Goal: Use online tool/utility: Use online tool/utility

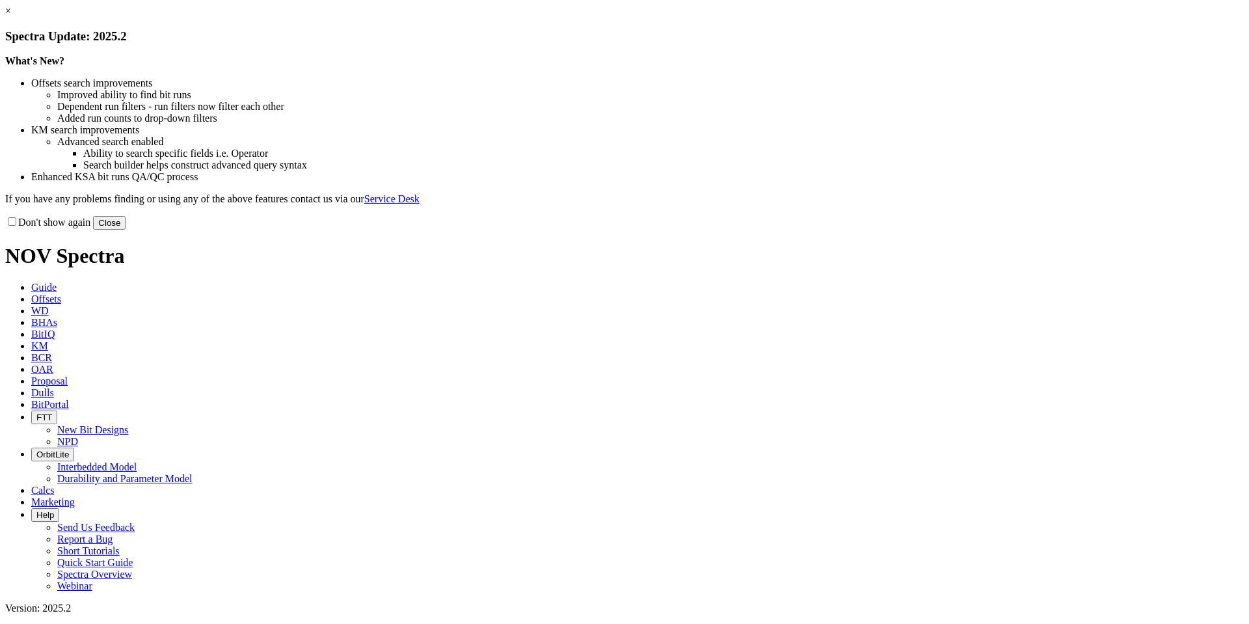
drag, startPoint x: 888, startPoint y: 352, endPoint x: 881, endPoint y: 348, distance: 7.6
click at [126, 230] on button "Close" at bounding box center [109, 223] width 33 height 14
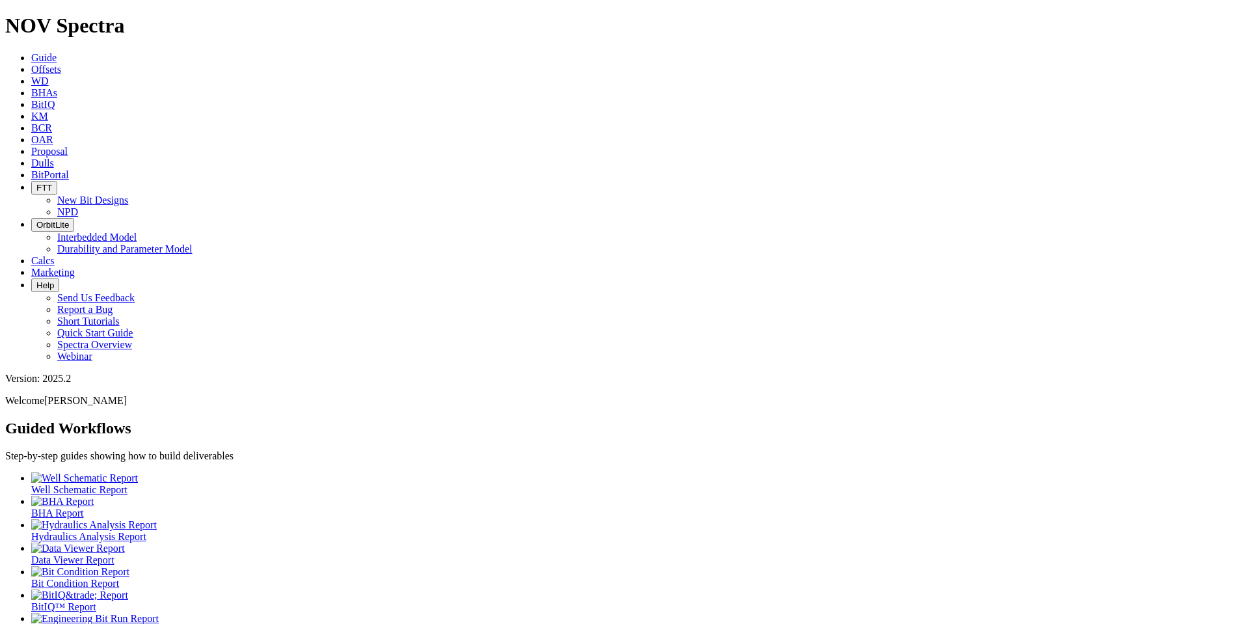
click at [31, 64] on icon at bounding box center [31, 69] width 0 height 11
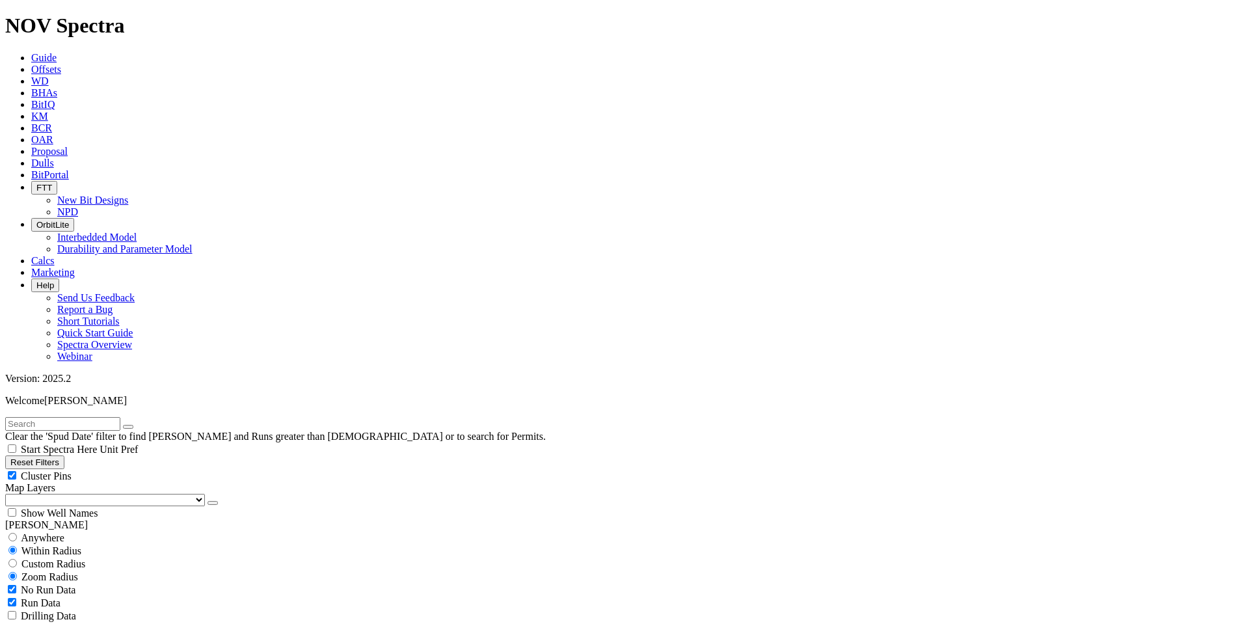
click at [83, 417] on input "text" at bounding box center [62, 424] width 115 height 14
click at [37, 417] on input "winemixer" at bounding box center [62, 424] width 115 height 14
type input "wine mixer"
click at [128, 427] on icon "button" at bounding box center [128, 427] width 0 height 0
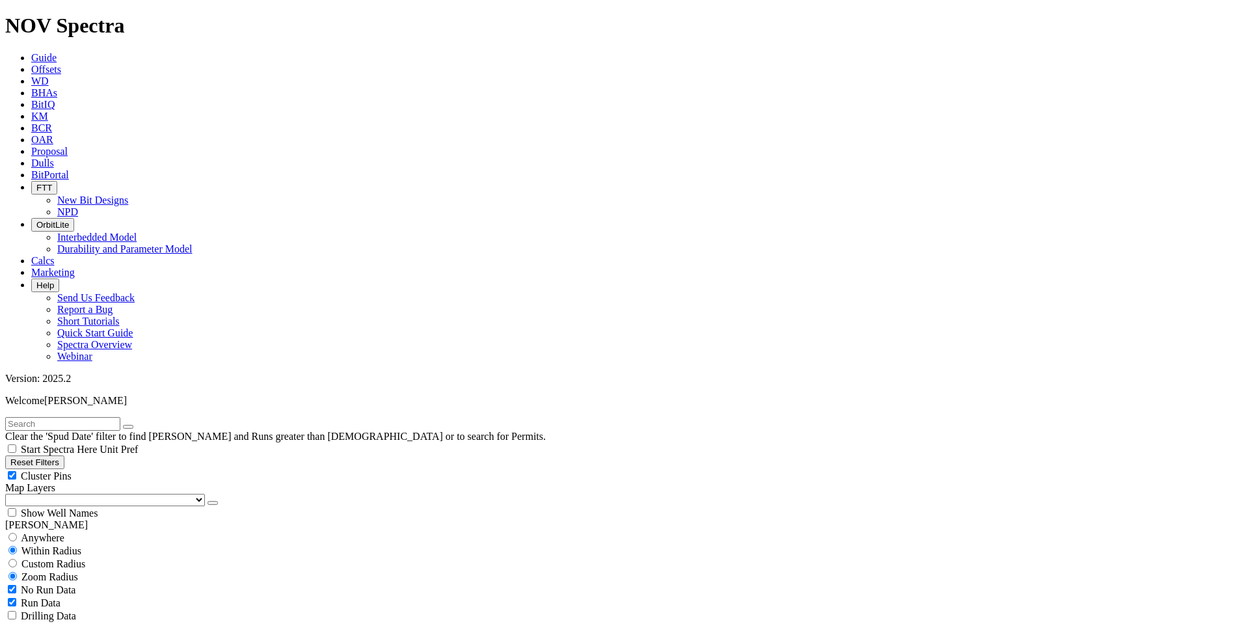
scroll to position [246, 0]
select select "17.5"
checkbox input "false"
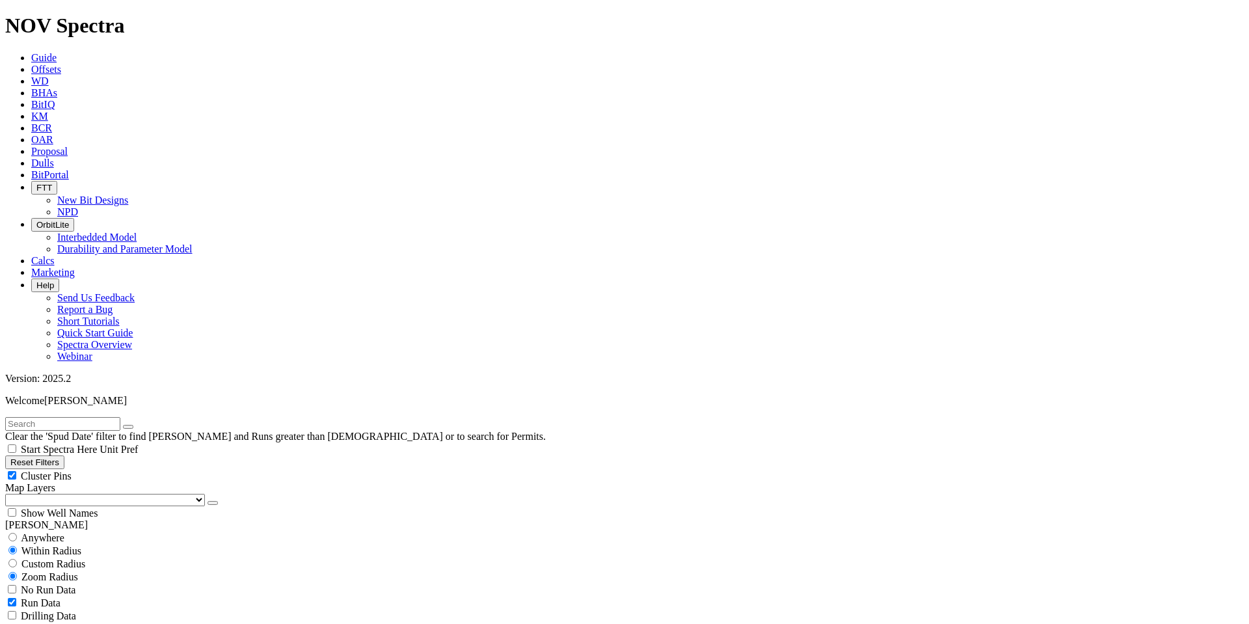
select select "? number:17.5 ?"
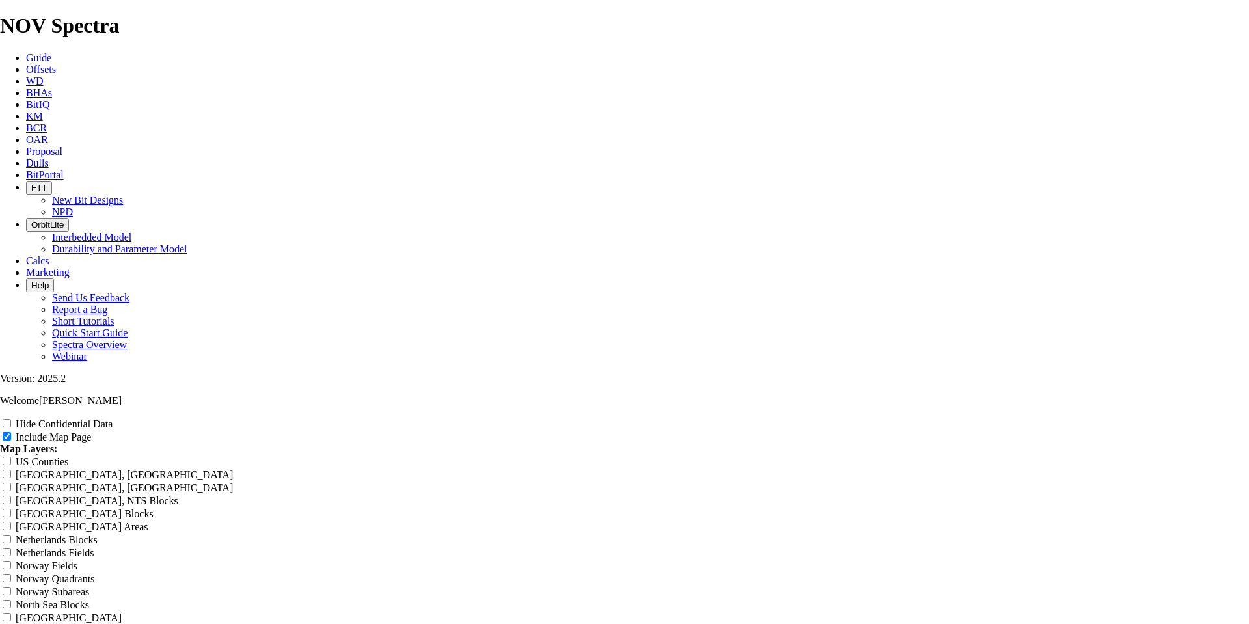
scroll to position [1491, 0]
radio input "true"
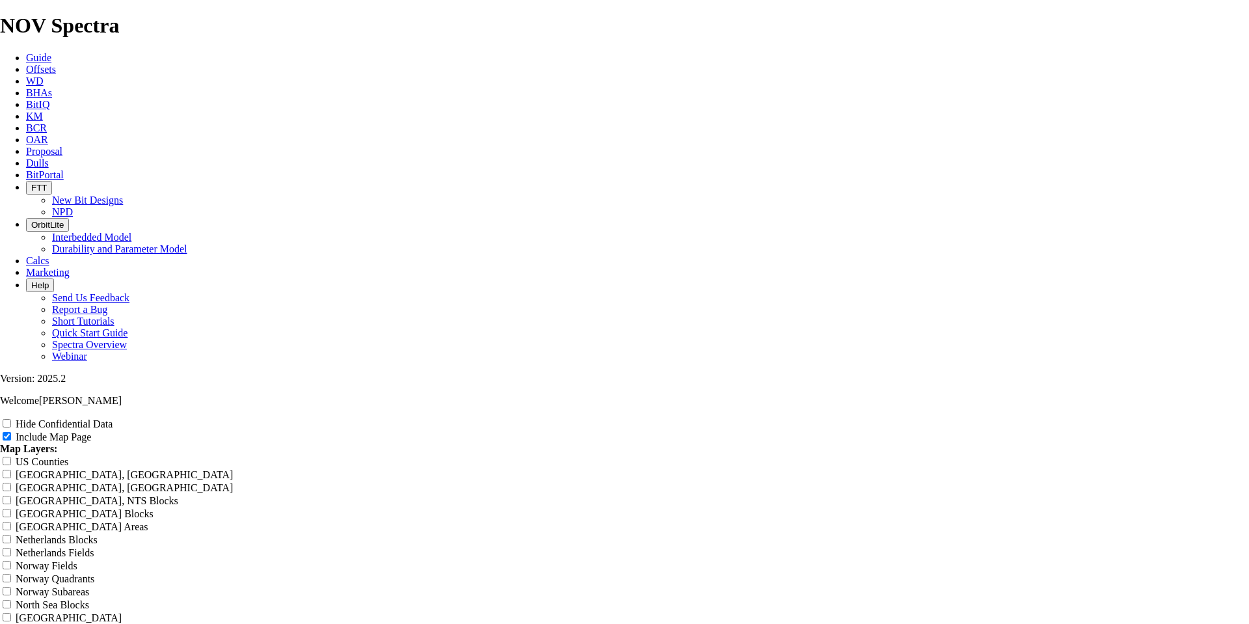
radio input "true"
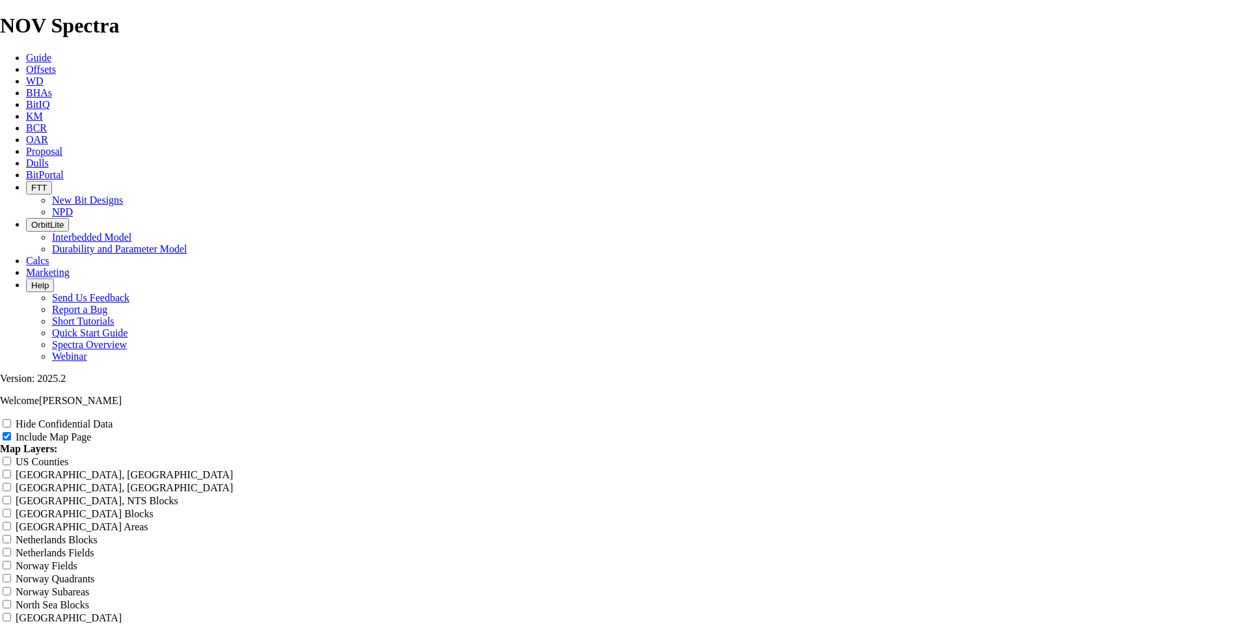
type input "Untitled Offset Analysis Repor"
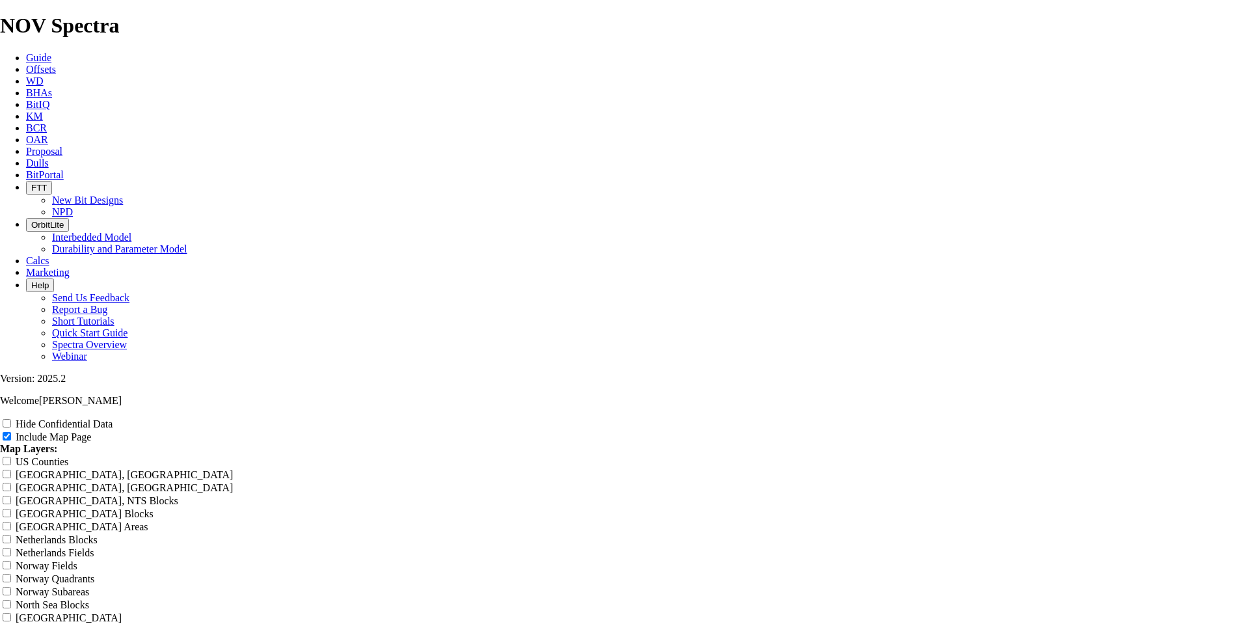
type input "Untitled Offset Analysis Repor"
type input "Untitled Offset Analysis Repo"
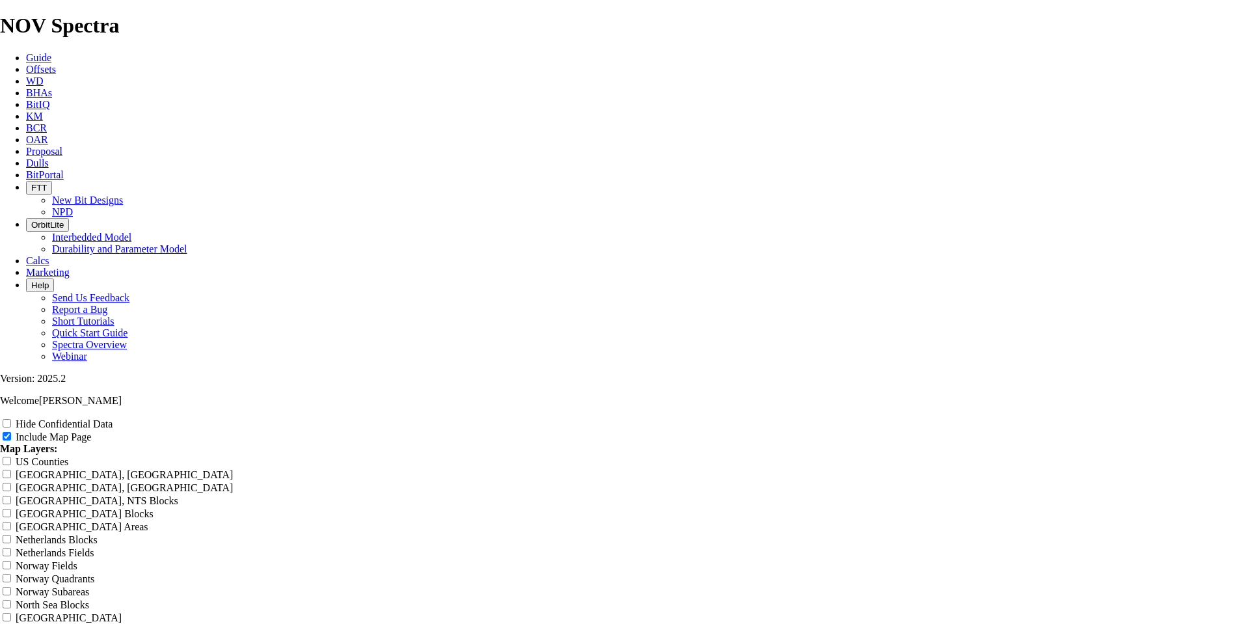
type input "Untitled Offset Analysis Repo"
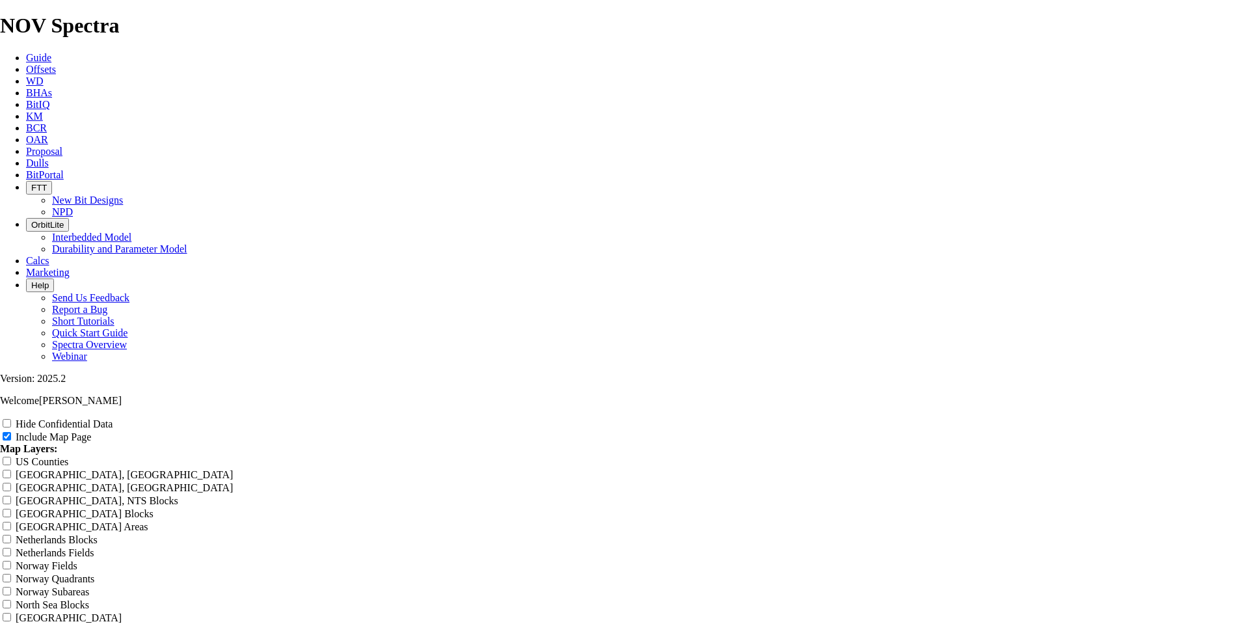
type input "Untitled Offset Analysis Repo"
type input "Untitled Offset Analysis Rep"
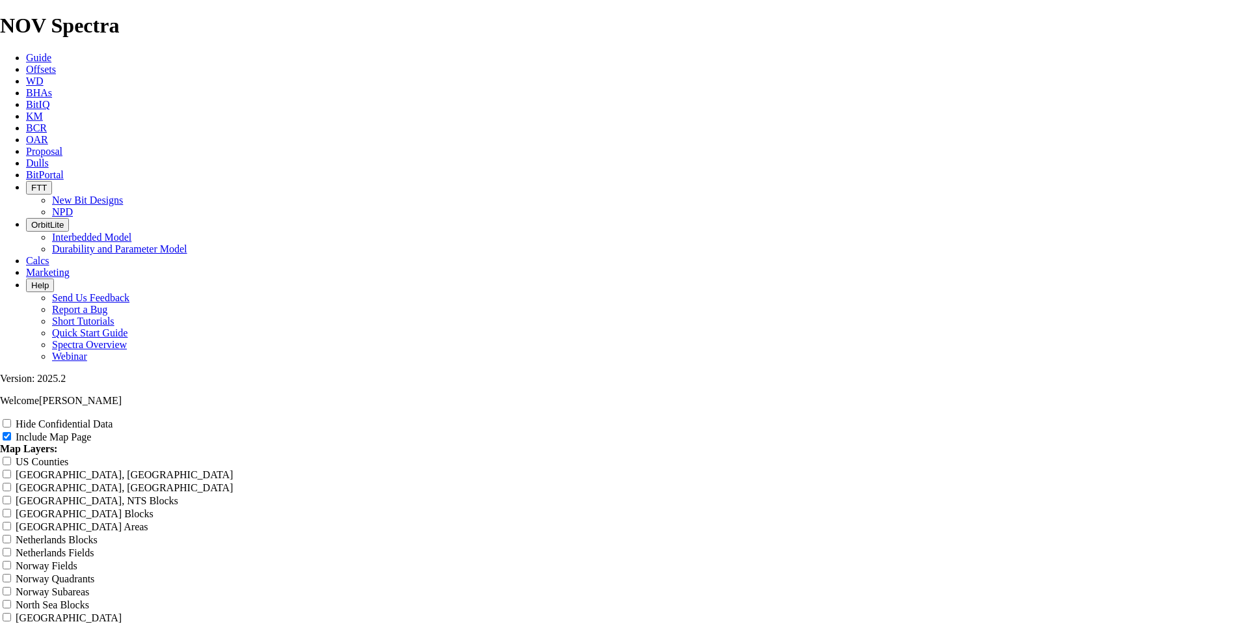
type input "Untitled Offset Analysis Rep"
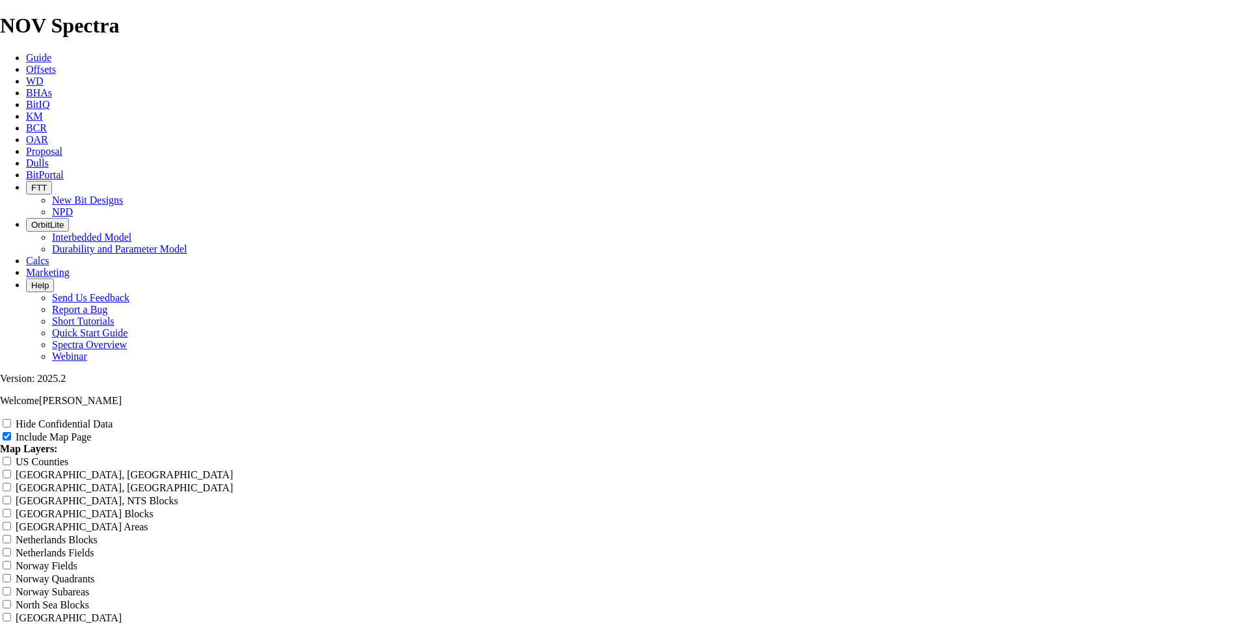
type input "Untitled Offset Analysis Re"
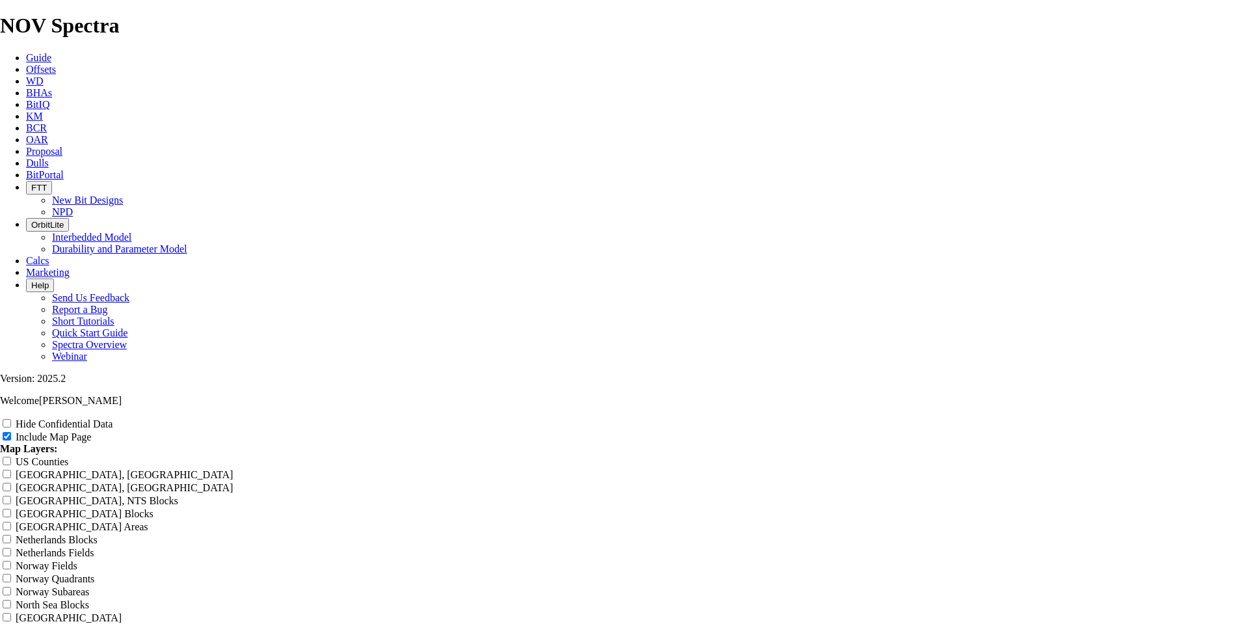
type input "Untitled Offset Analysis Re"
type input "Untitled Offset Analysis R"
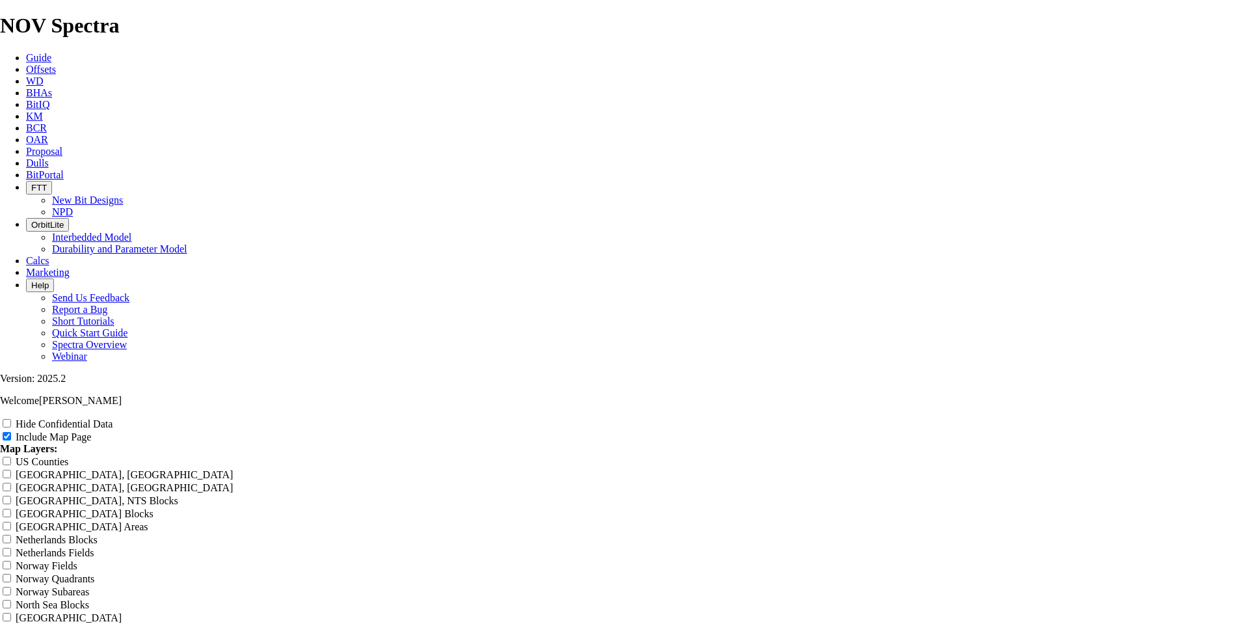
type input "Untitled Offset Analysis R"
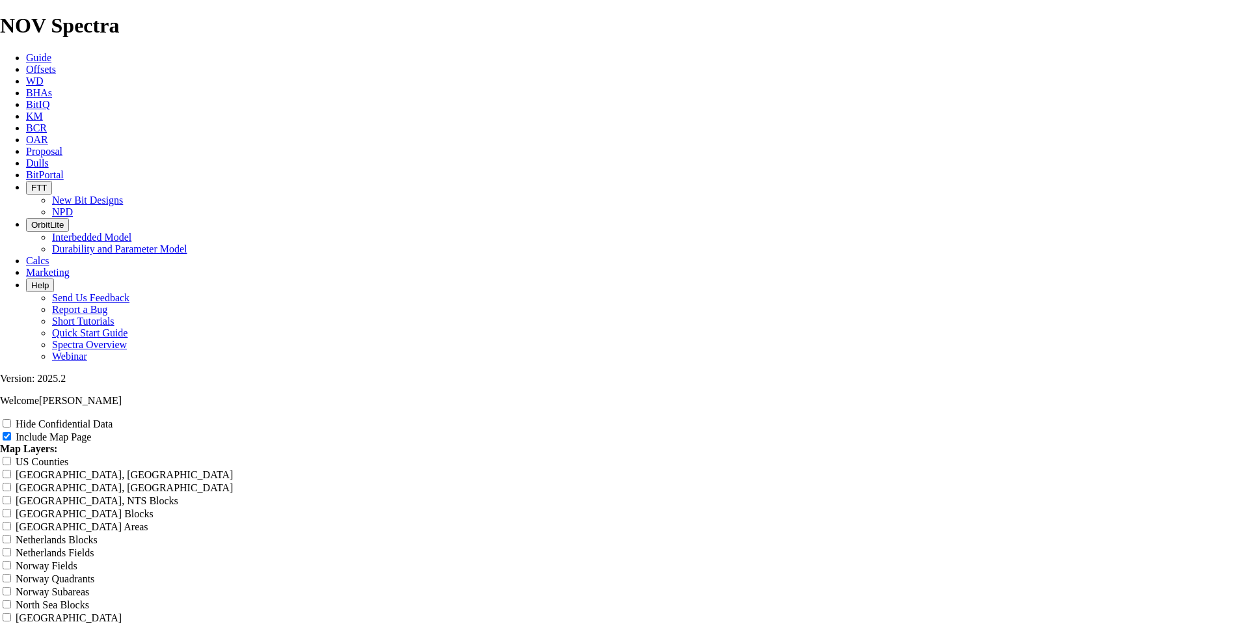
type input "Untitled Offset Analysis R"
type input "Untitled Offset Analysis"
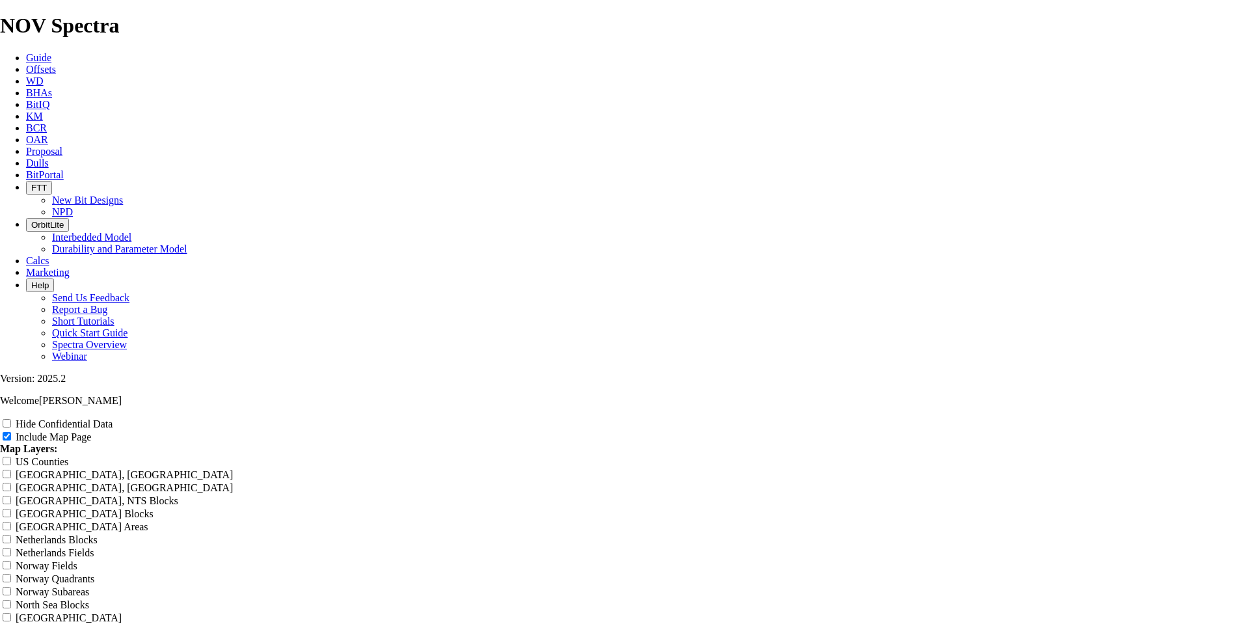
type input "Untitled Offset Analysis"
type input "Untitled Offset Analysi"
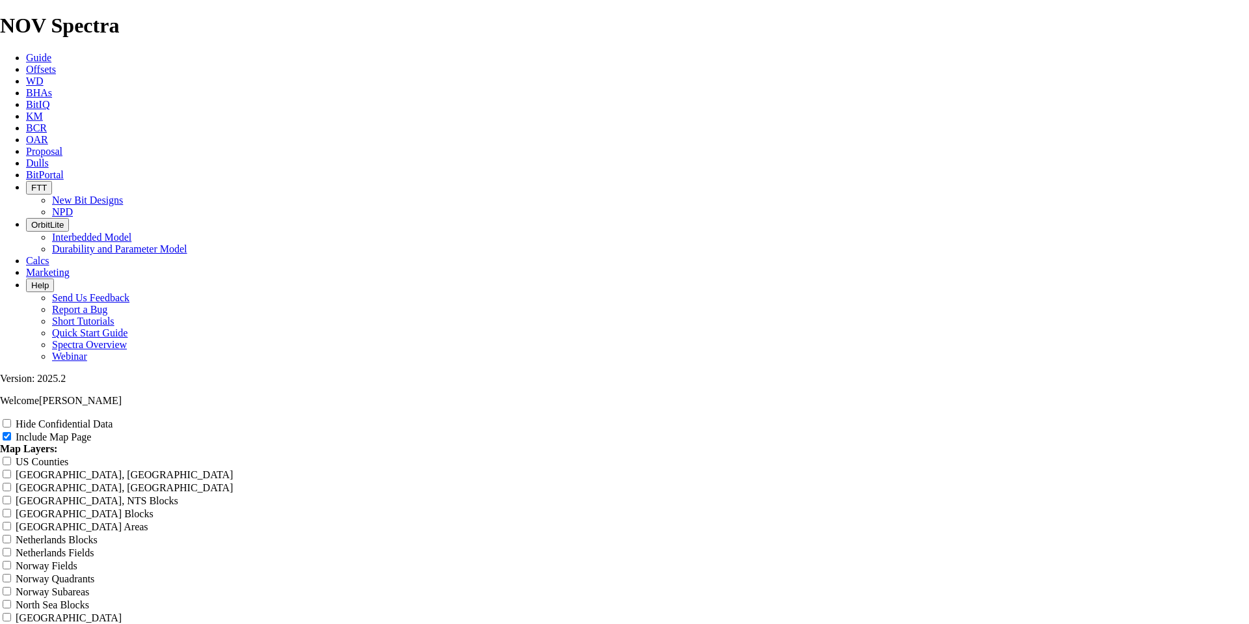
type input "Untitled Offset Analysi"
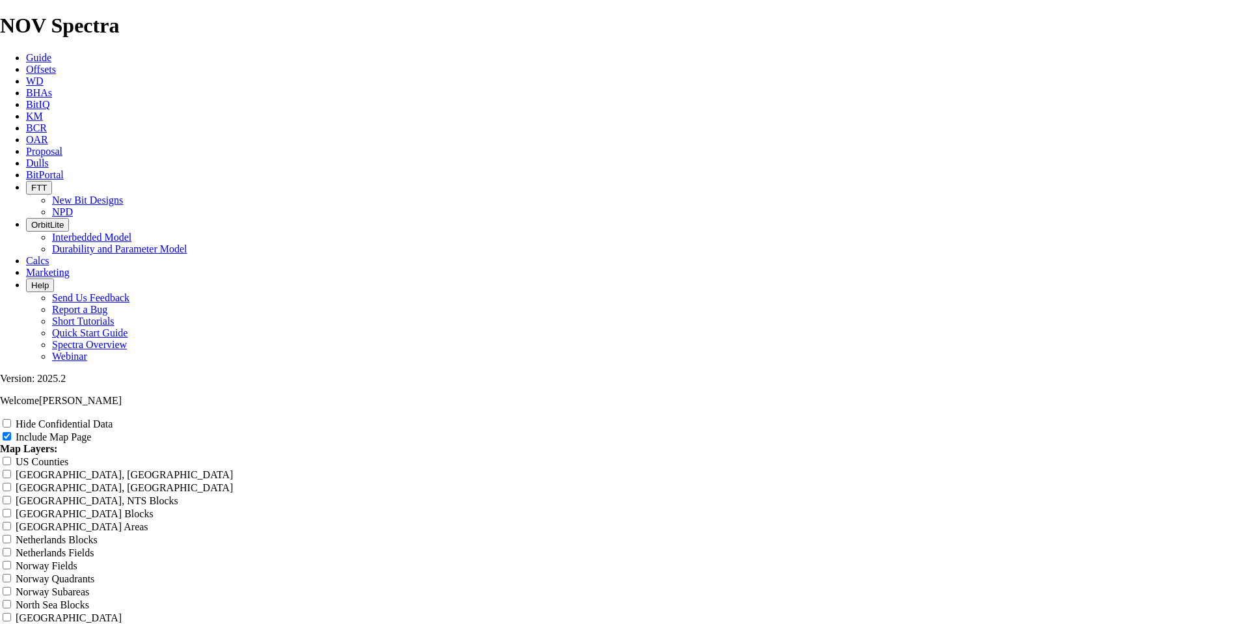
type input "Untitled Offset Analysi"
type input "Untitled Offset Analys"
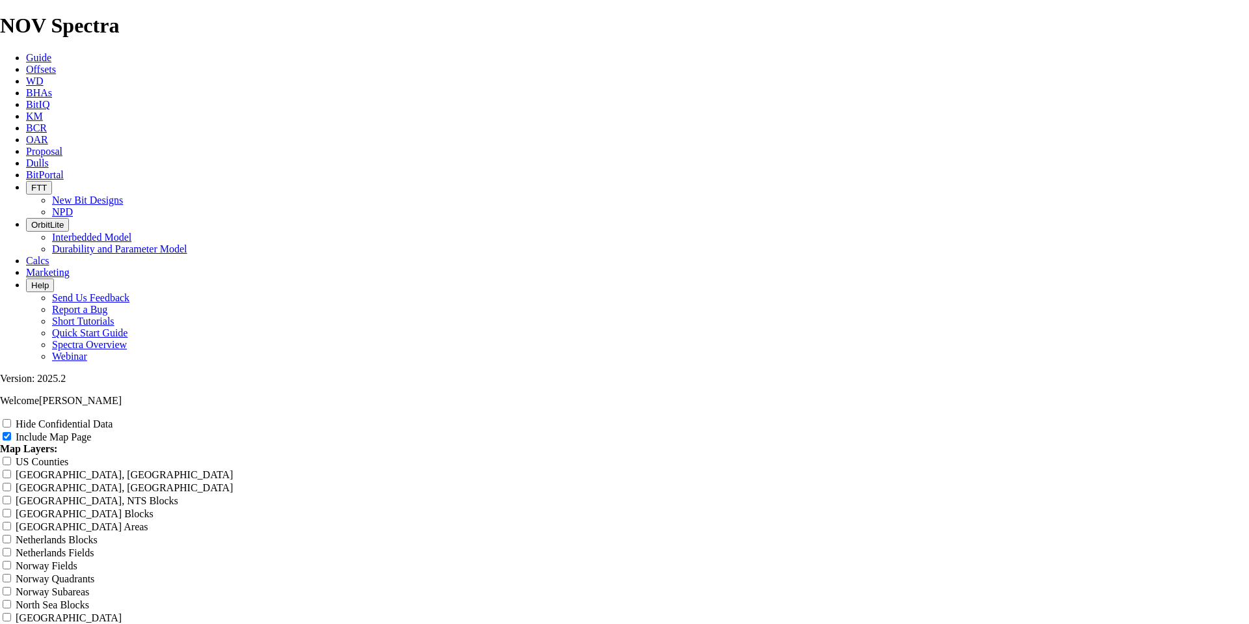
type input "Untitled Offset Analys"
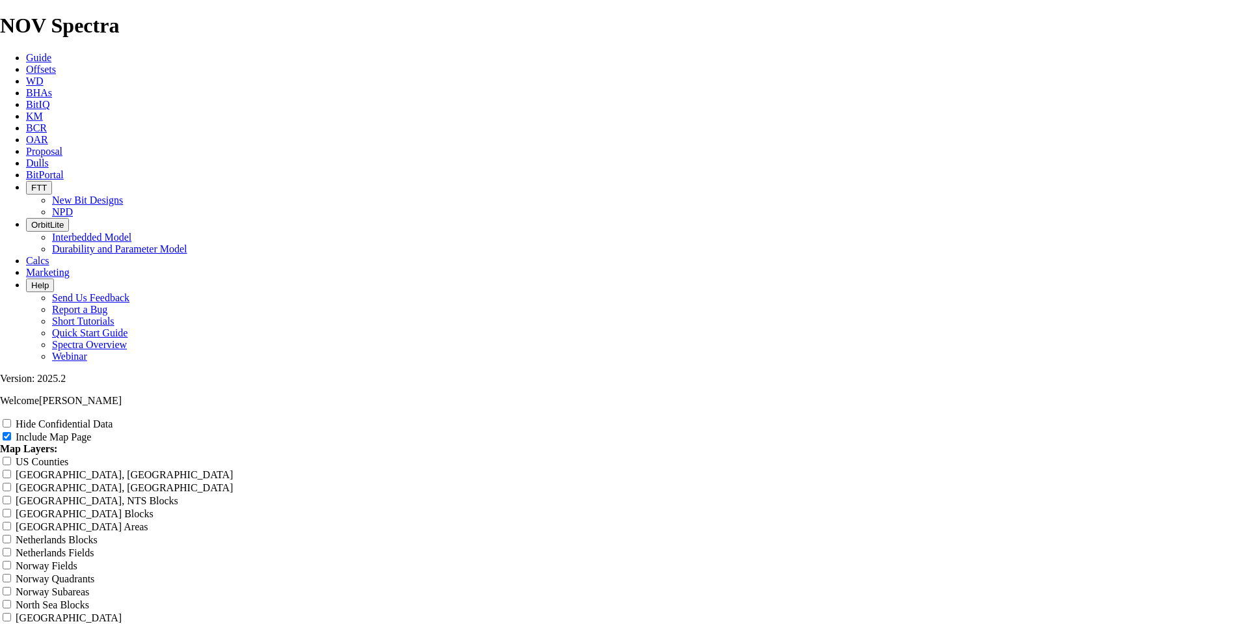
type input "Untitled Offset Analy"
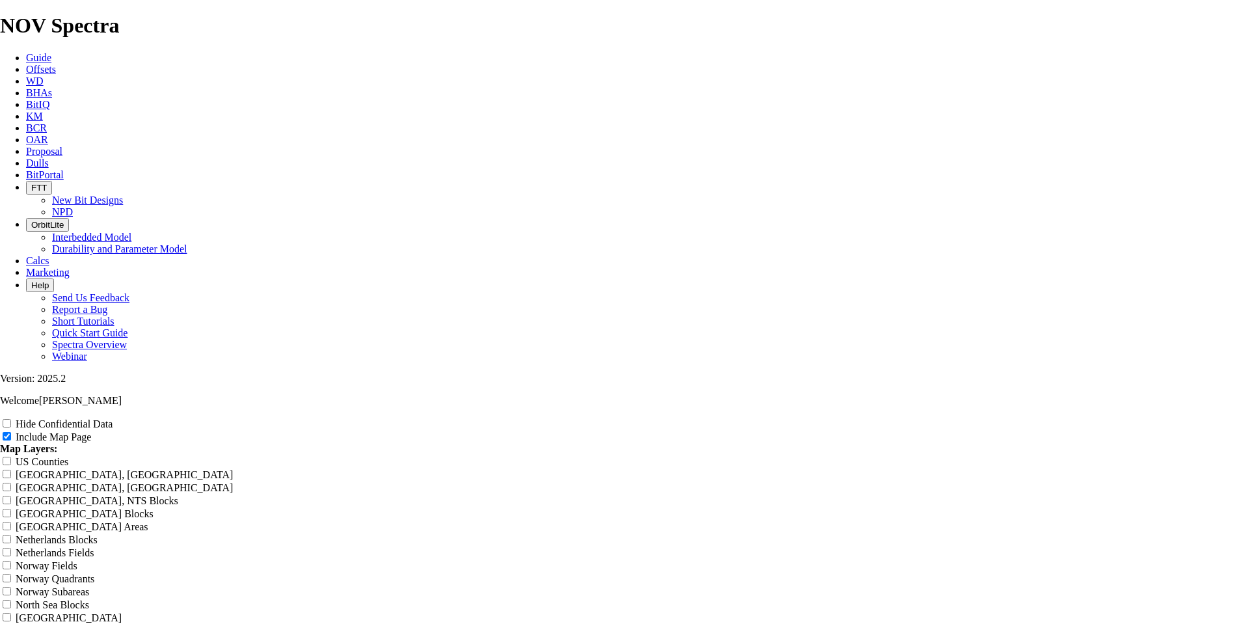
type input "Untitled Offset Analy"
type input "Untitled Offset Anal"
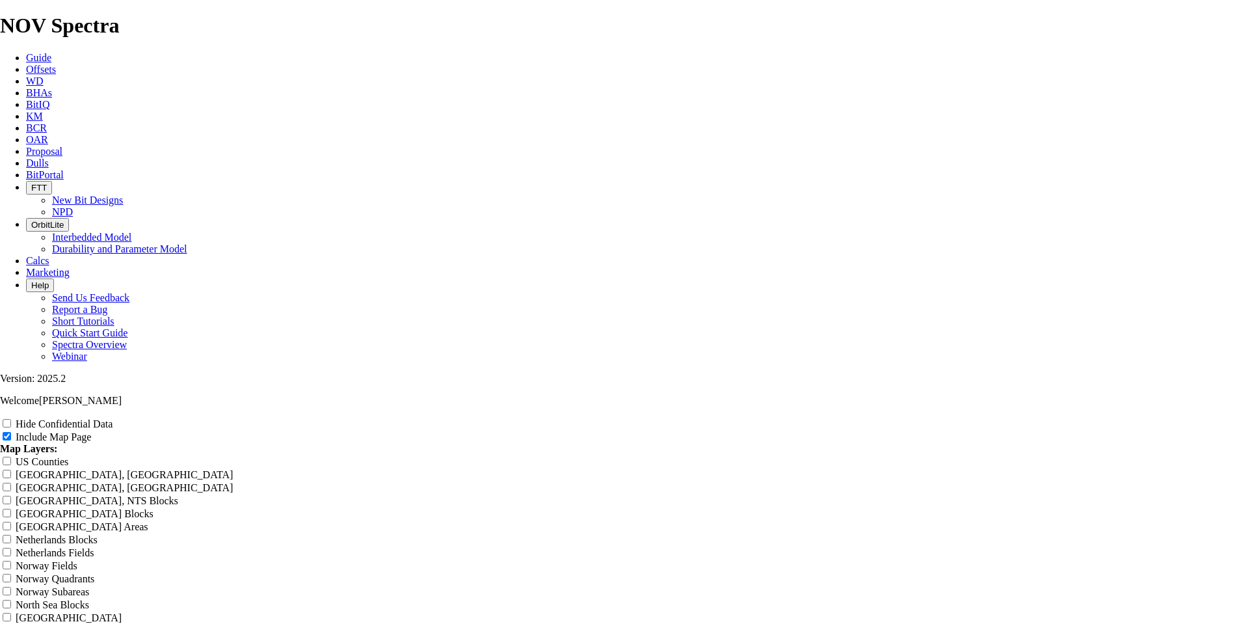
type input "Untitled Offset Anal"
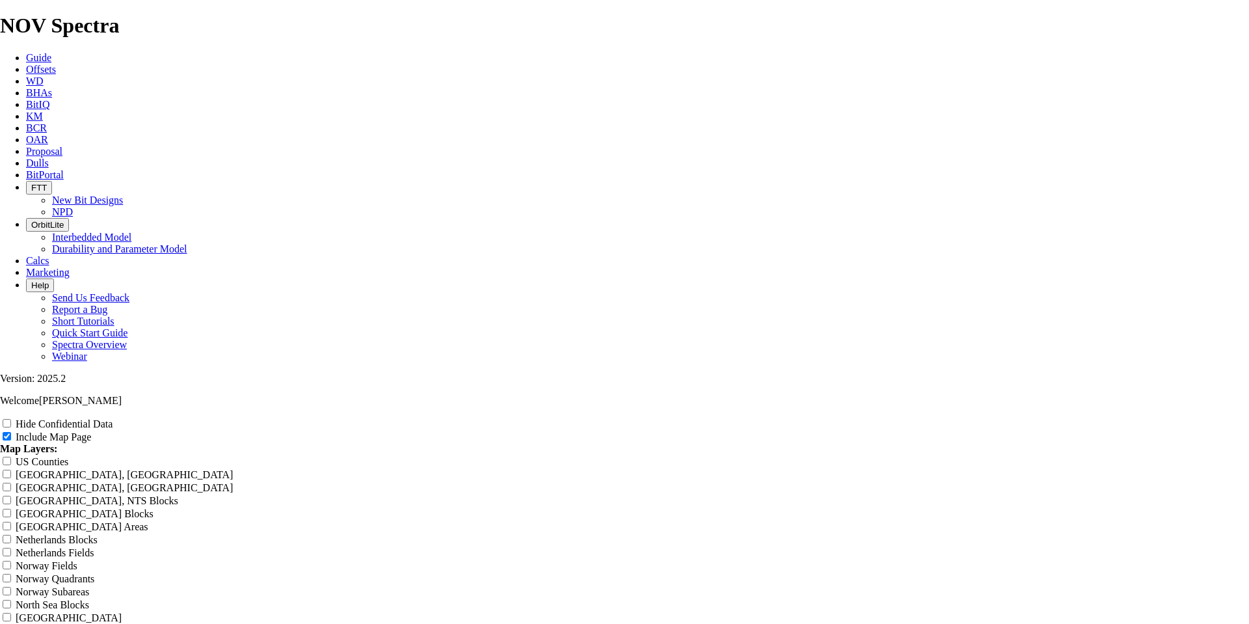
type input "Untitled Offset Anal"
type input "Untitled Offset [PERSON_NAME]"
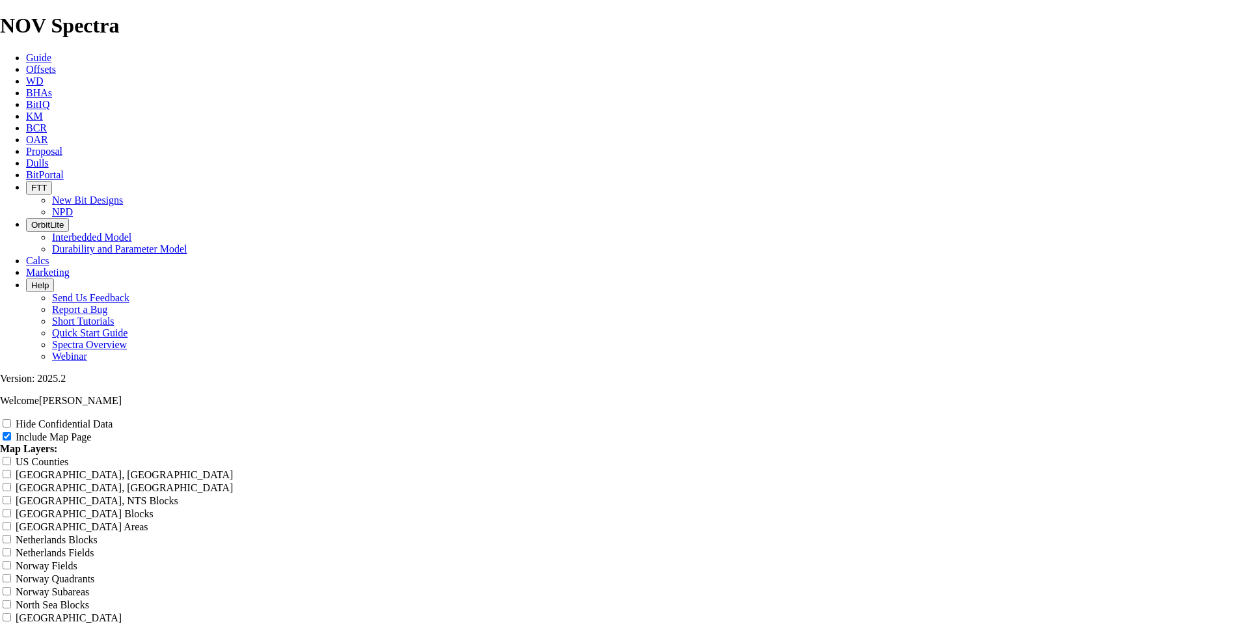
type input "Untitled Offset [PERSON_NAME]"
type input "Untitled Offset An"
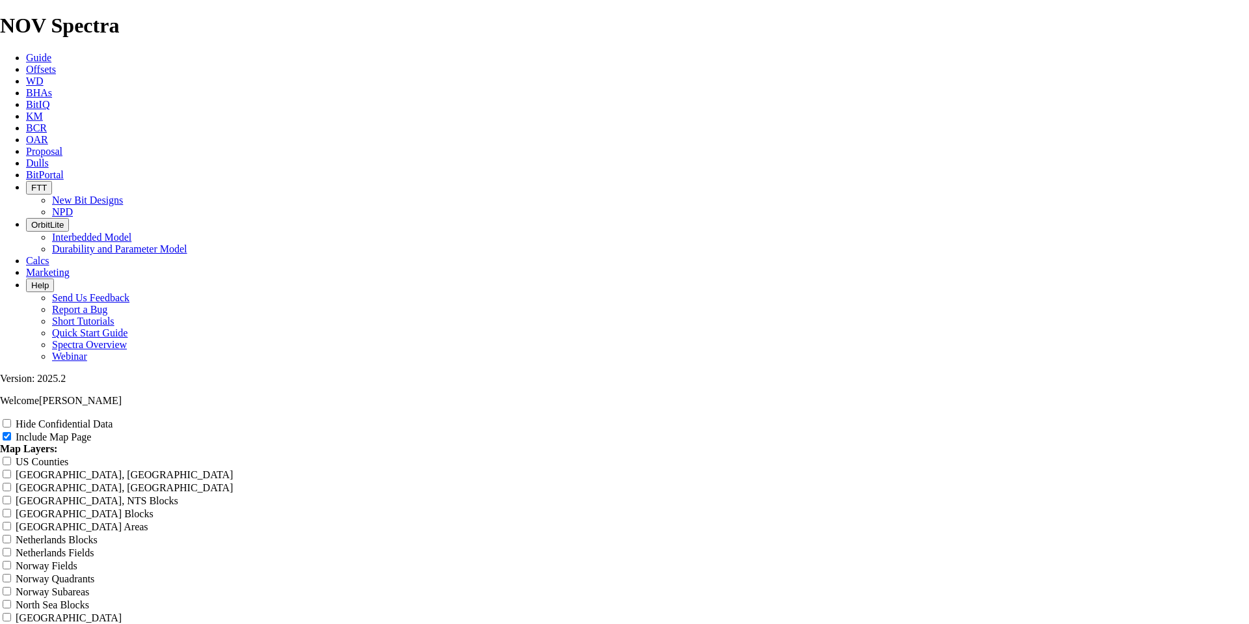
type input "Untitled Offset An"
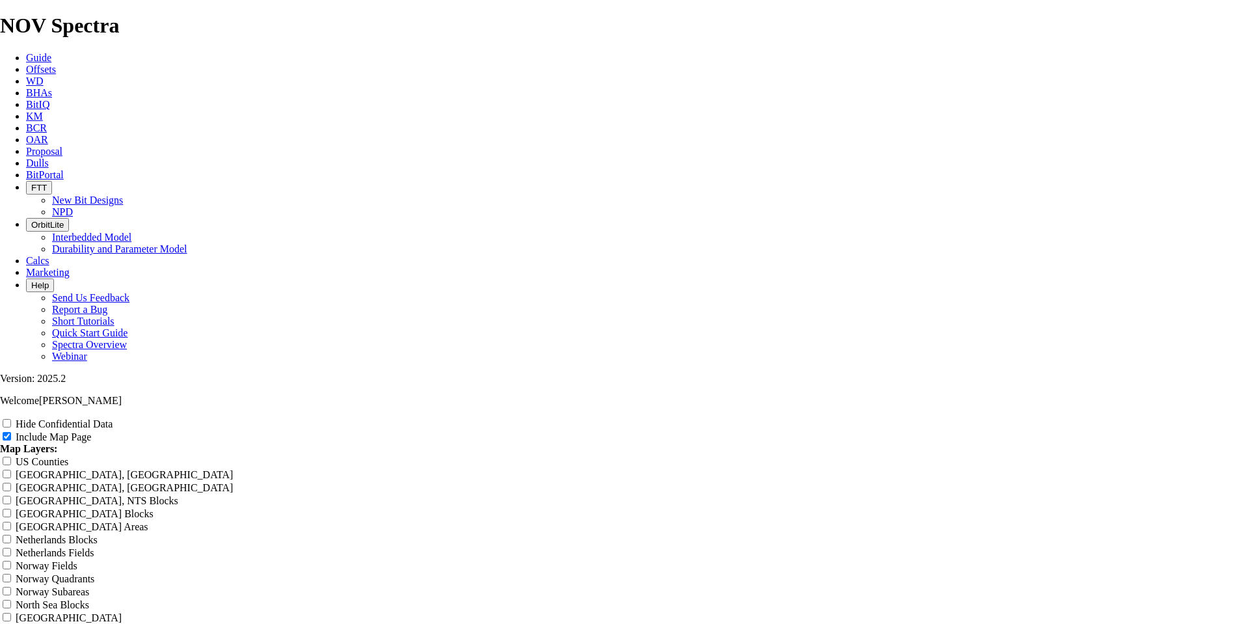
type input "Untitled Offset An"
type input "Untitled Offset A"
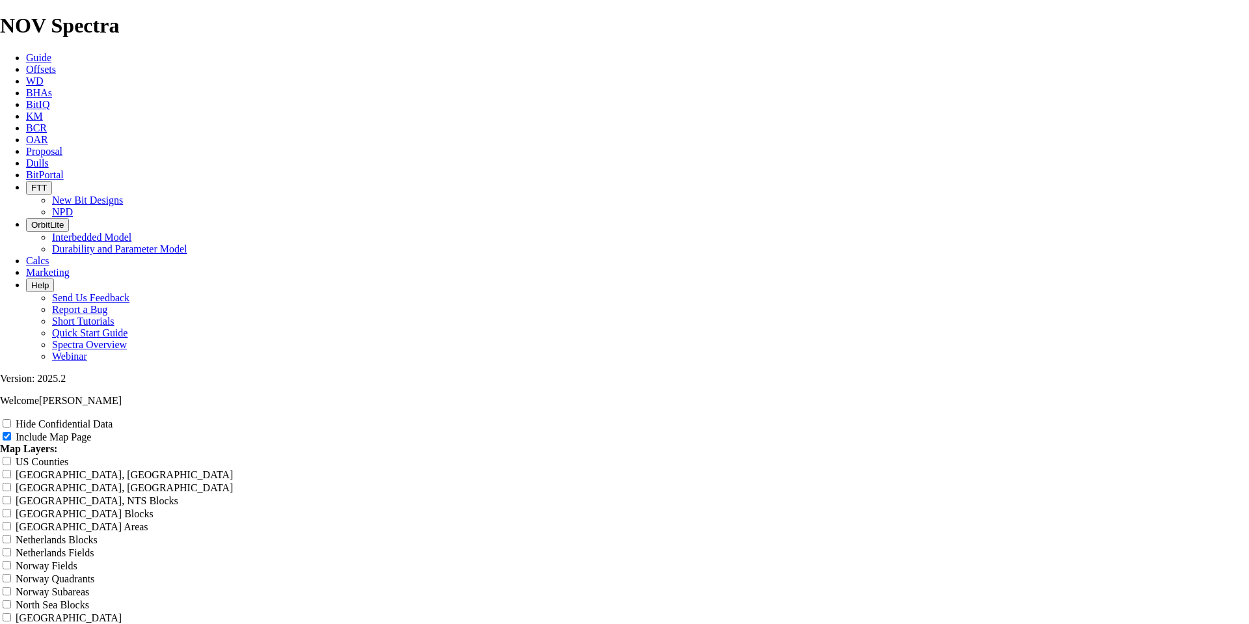
type input "Untitled Offset A"
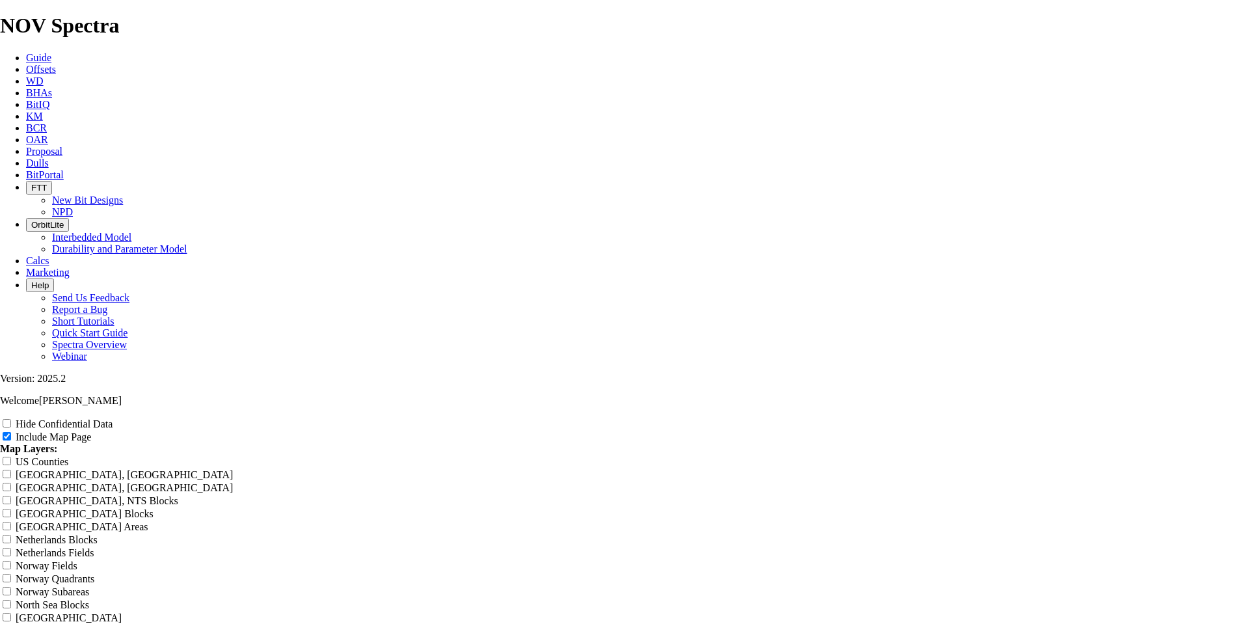
type input "Untitled Offset"
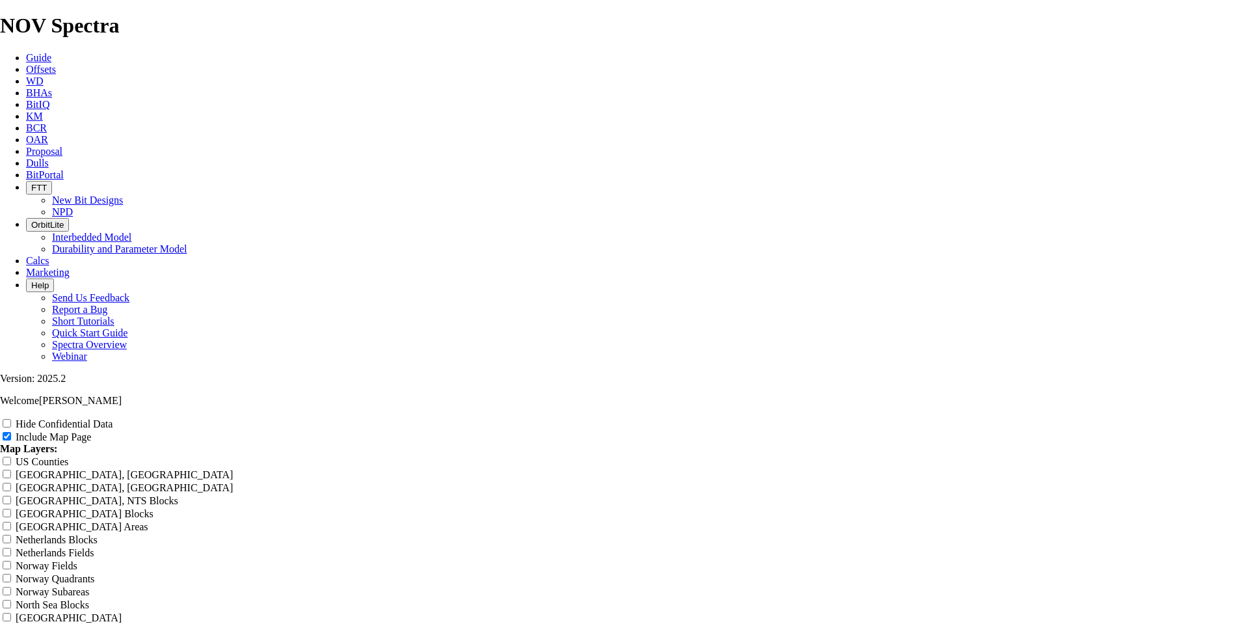
type input "Untitled Offset"
type input "Untitled Offse"
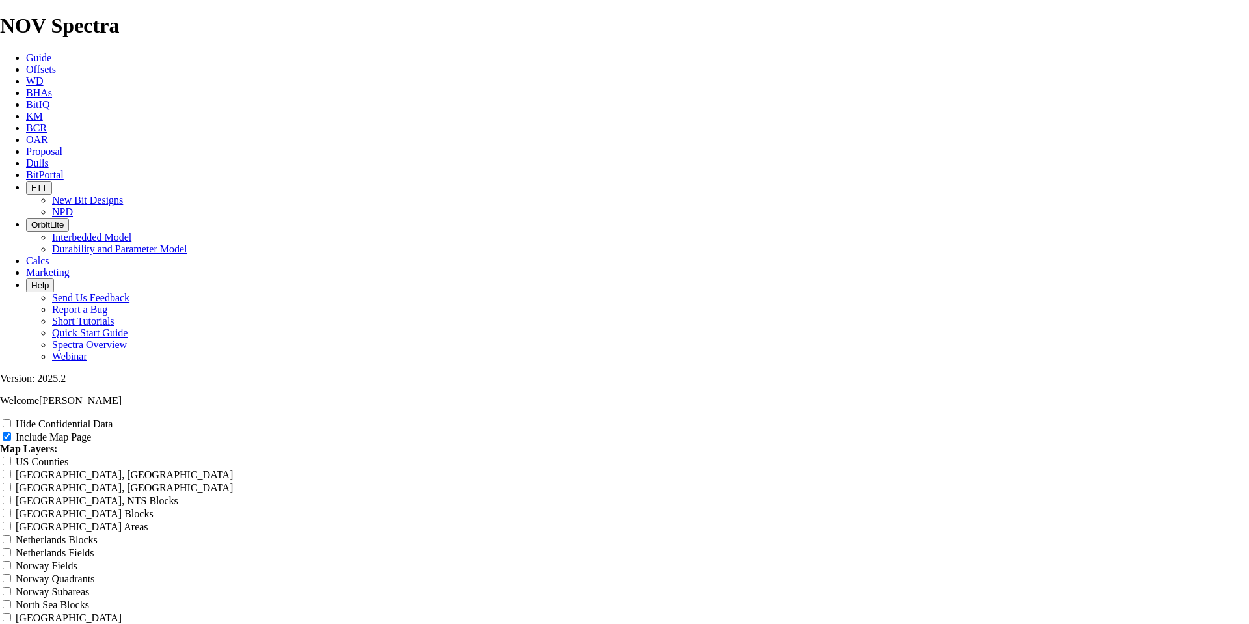
type input "Untitled Offse"
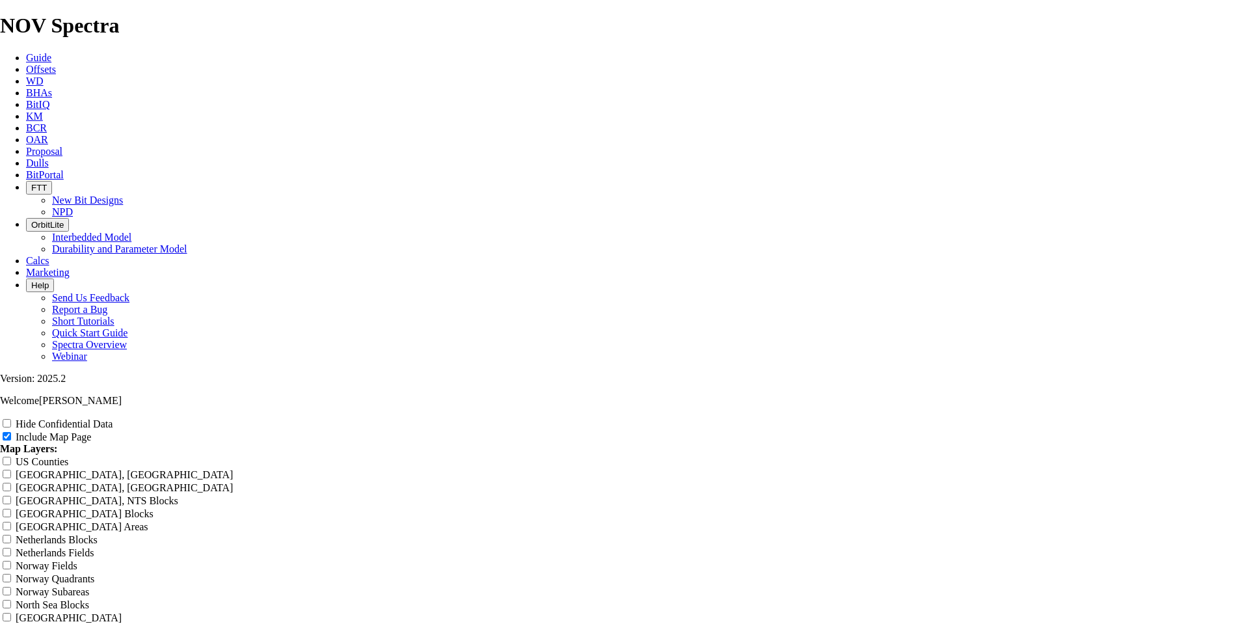
type input "Untitled Offse"
type input "Untitled Offs"
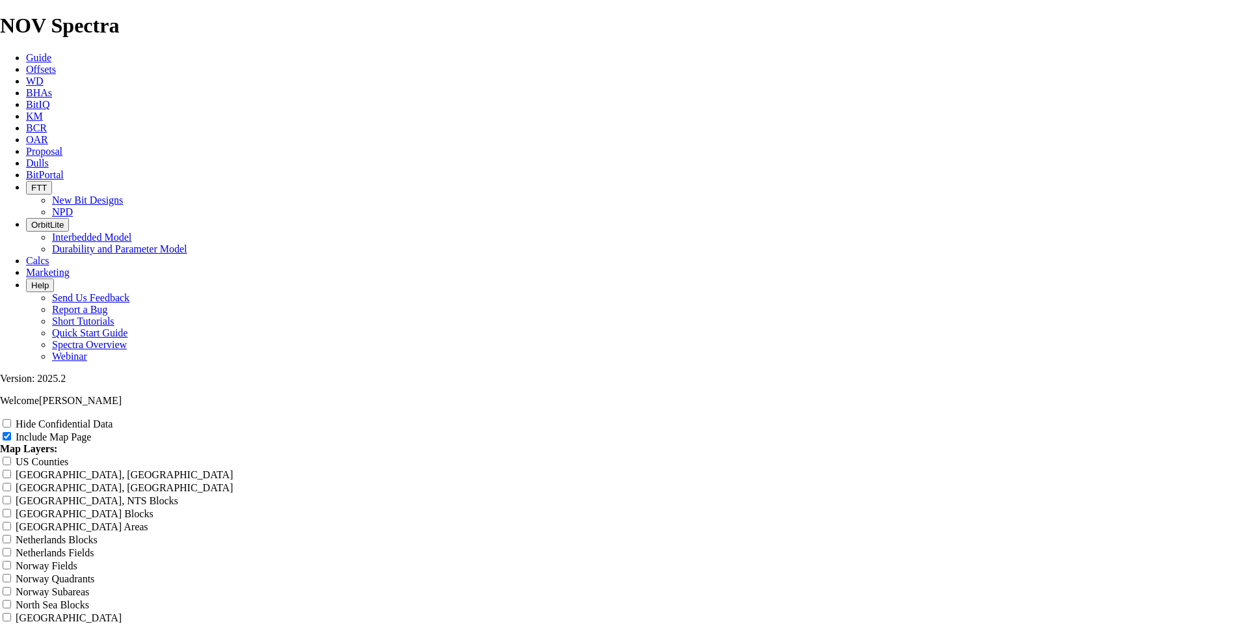
type input "Untitled Offs"
type input "Untitled Off"
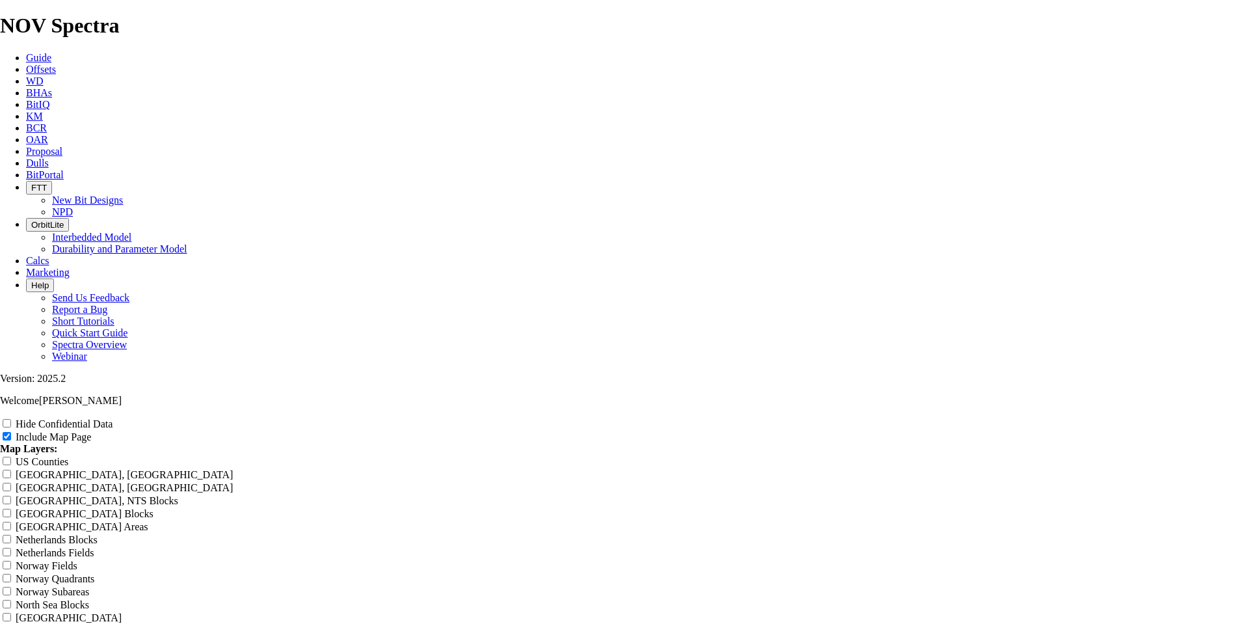
type input "Untitled Off"
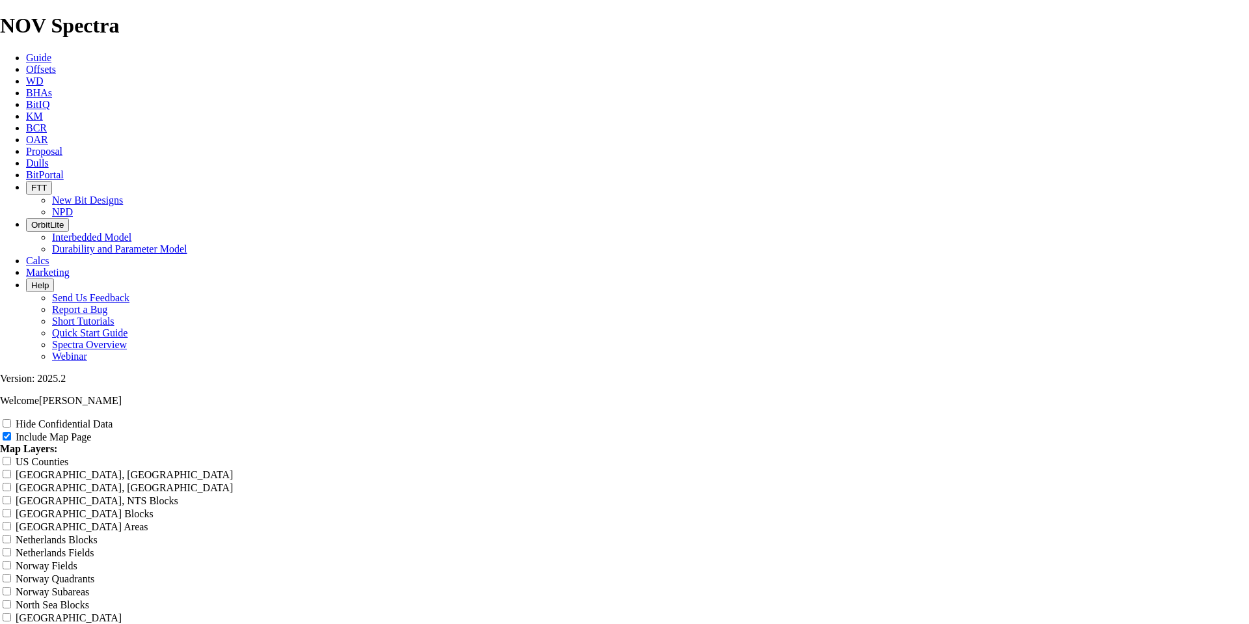
type input "Untitled Off"
type input "Untitled Of"
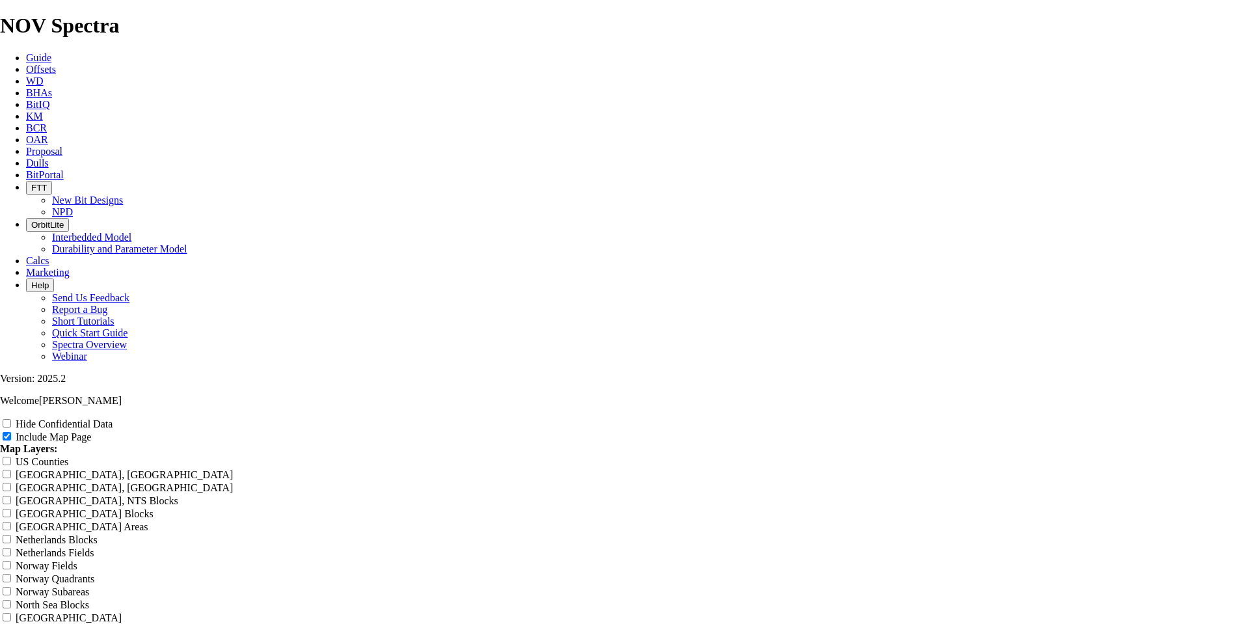
type input "Untitled Of"
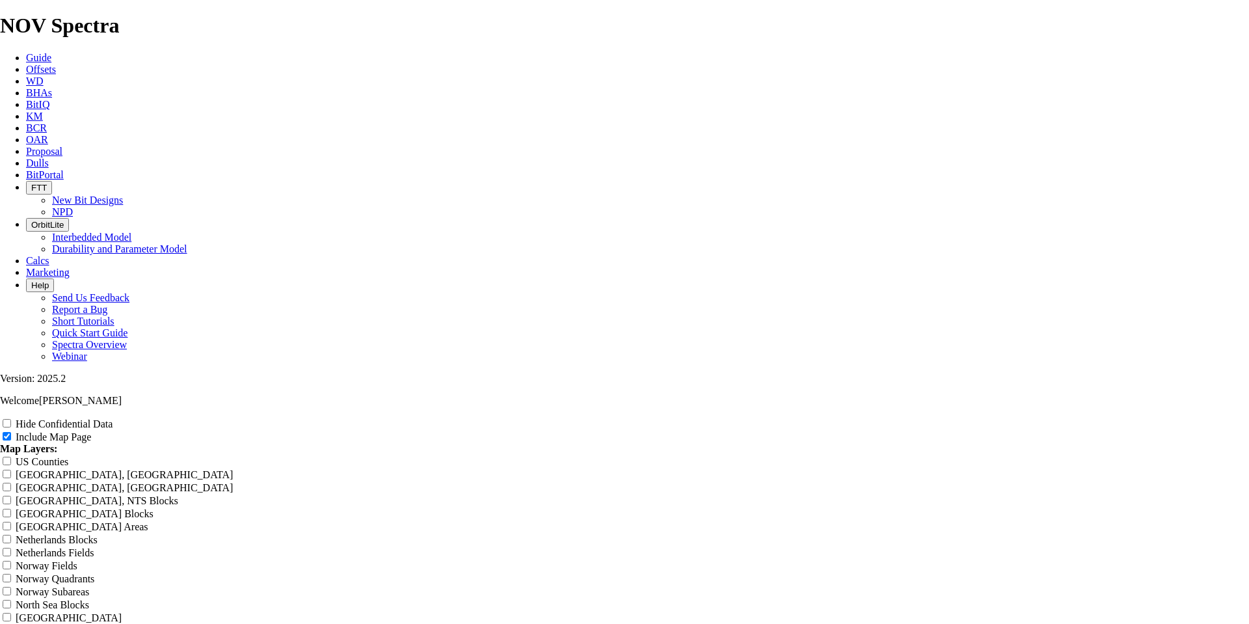
type input "Untitled O"
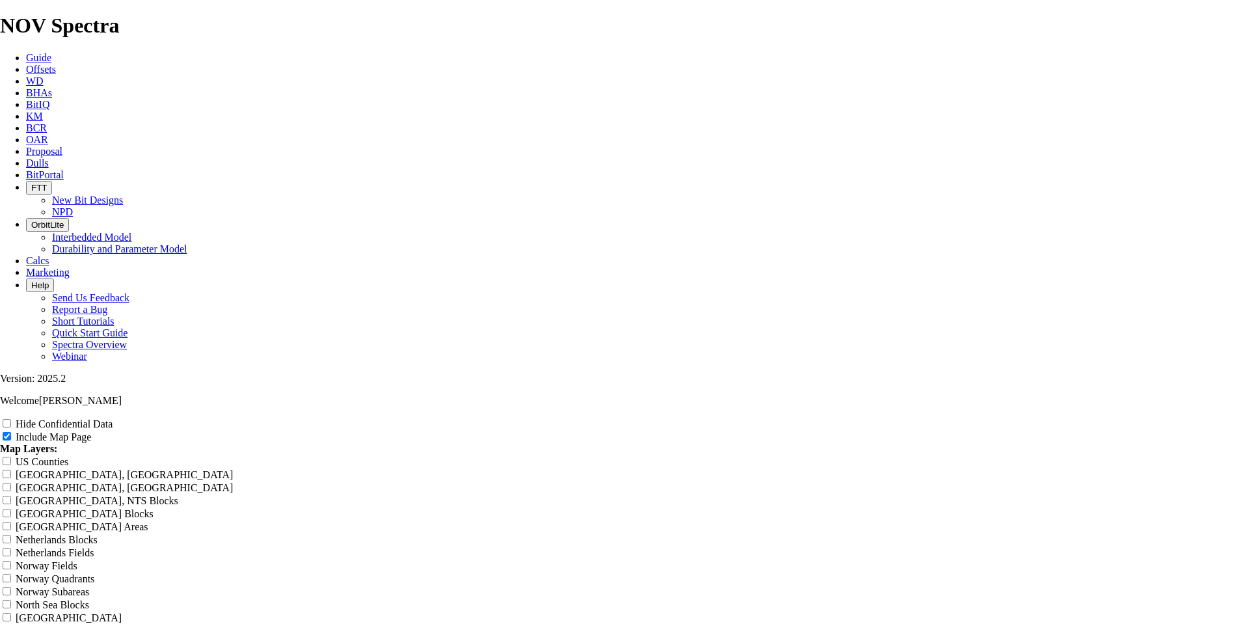
type input "Untitled O"
type input "Untitled"
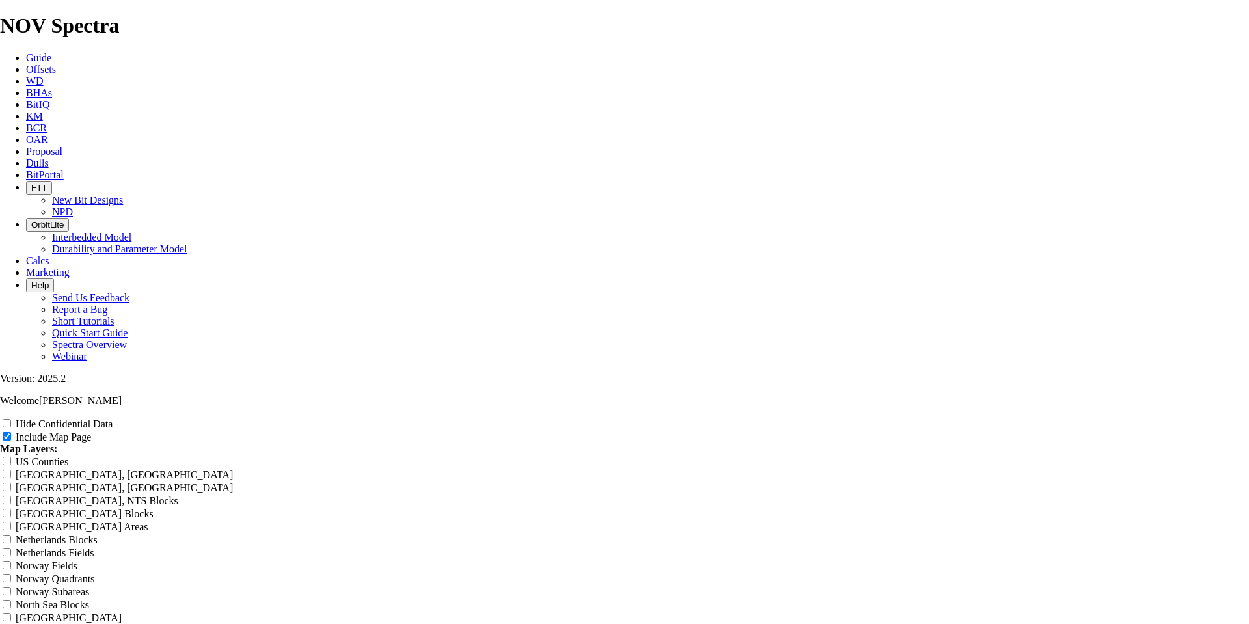
type input "Untitled"
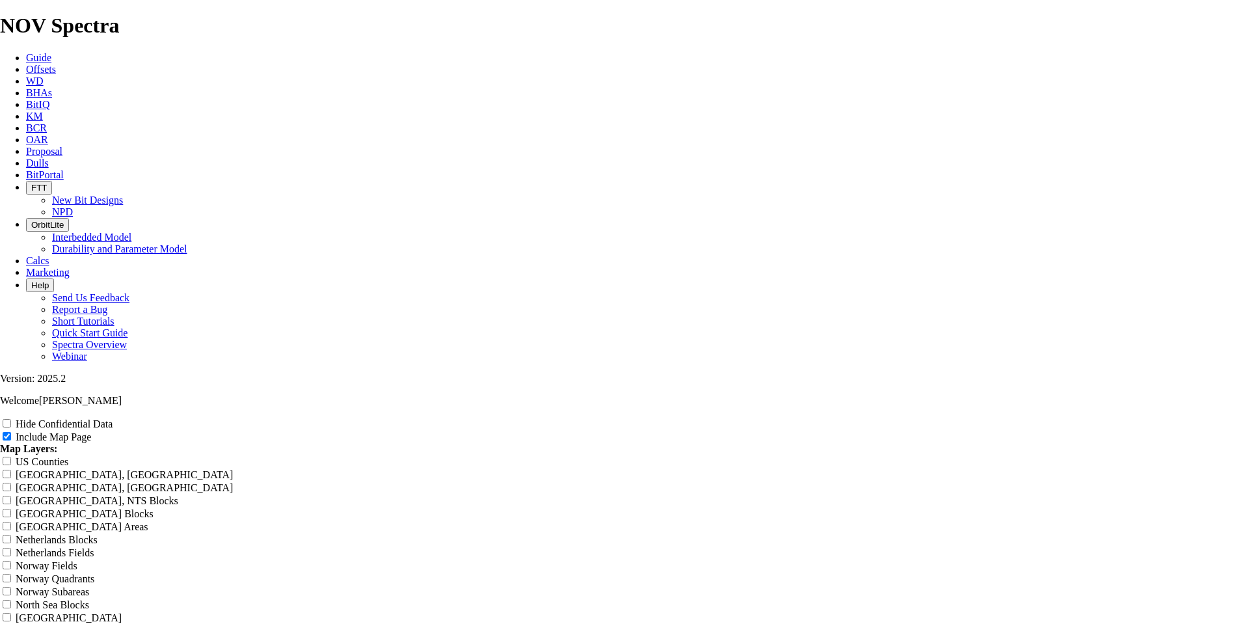
type input "Untitled"
type input "Untitle"
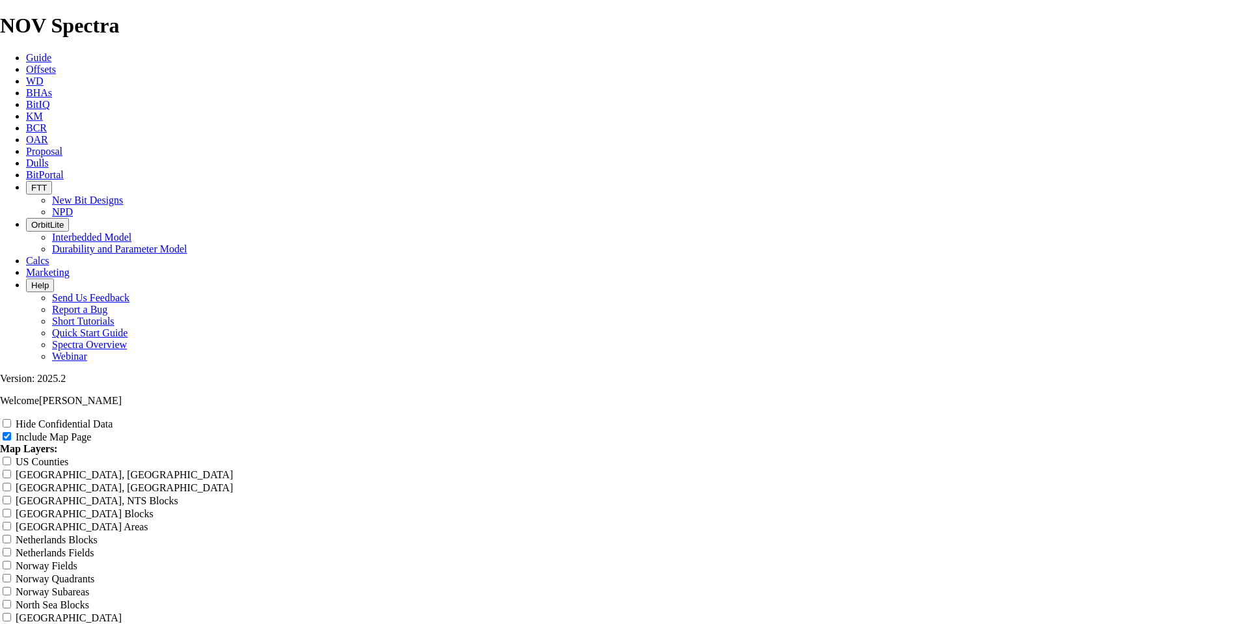
type input "Untitle"
type input "Untitl"
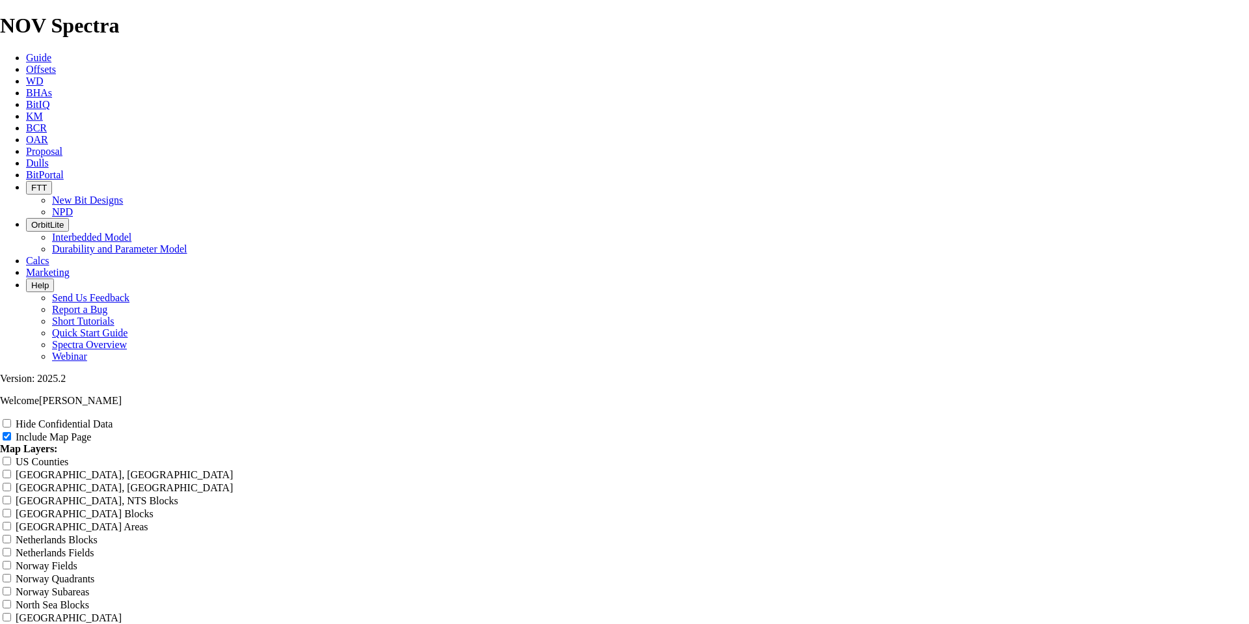
type input "Untitl"
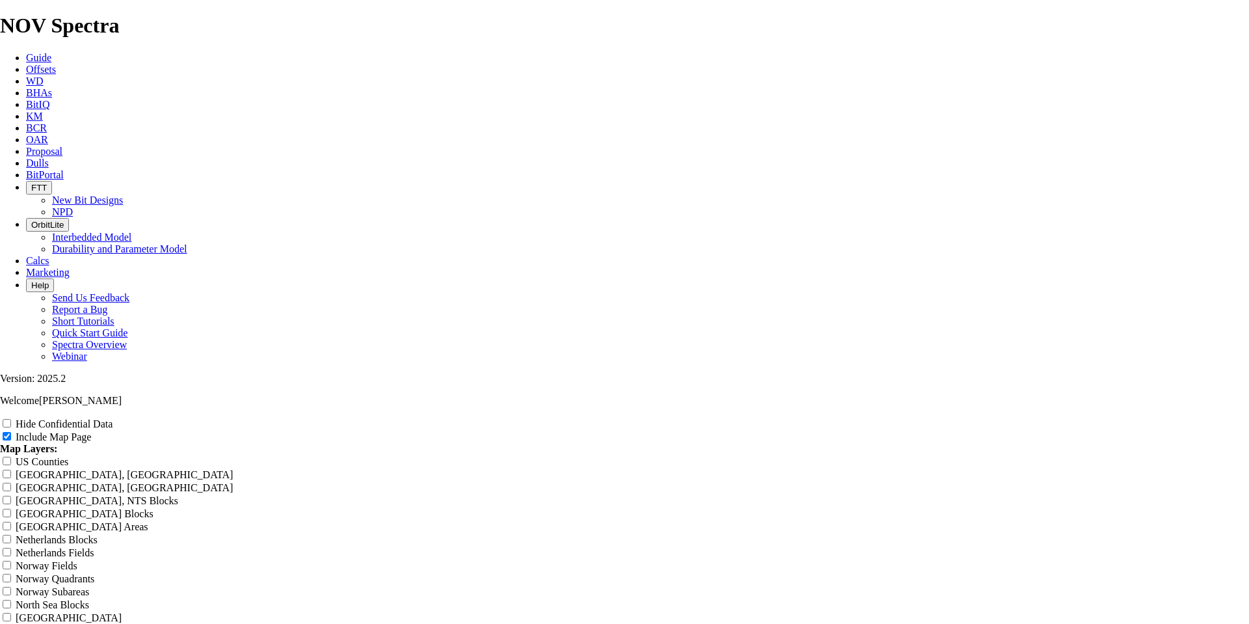
type input "Untitl"
type input "Untit"
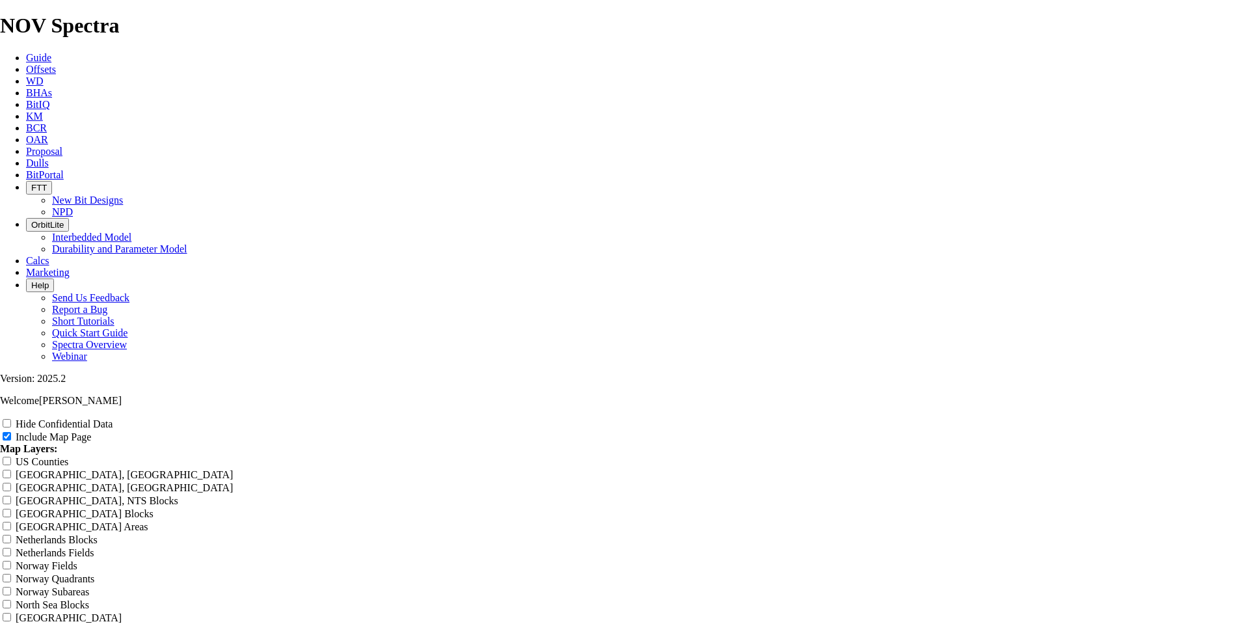
type input "Untit"
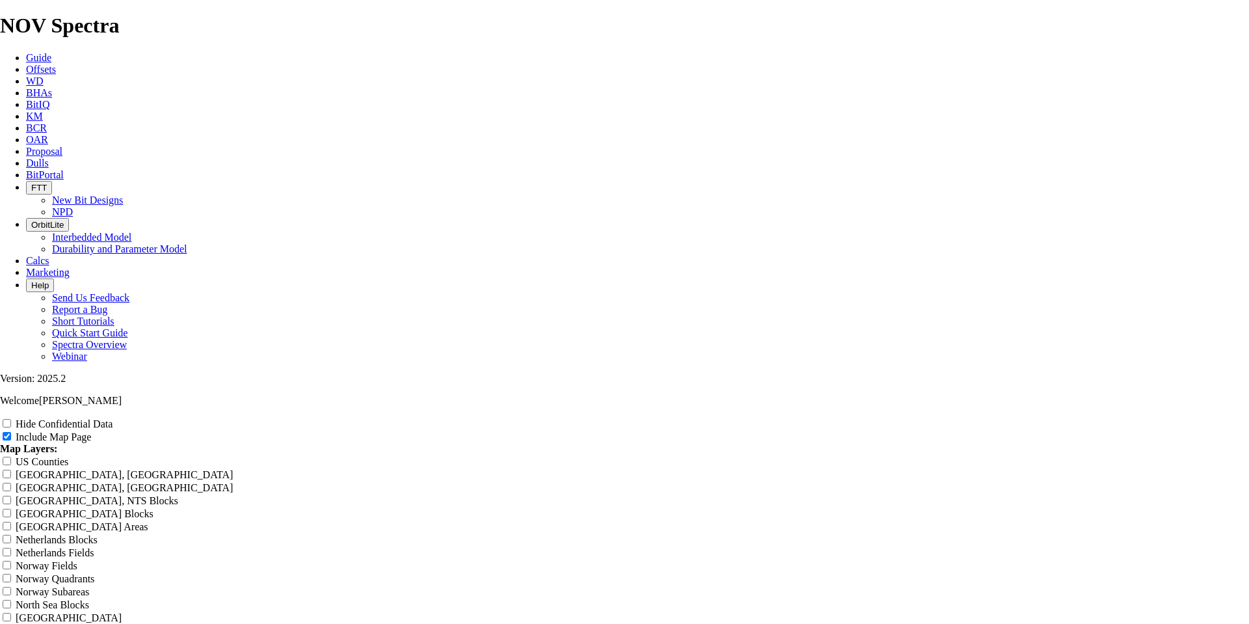
type input "Unti"
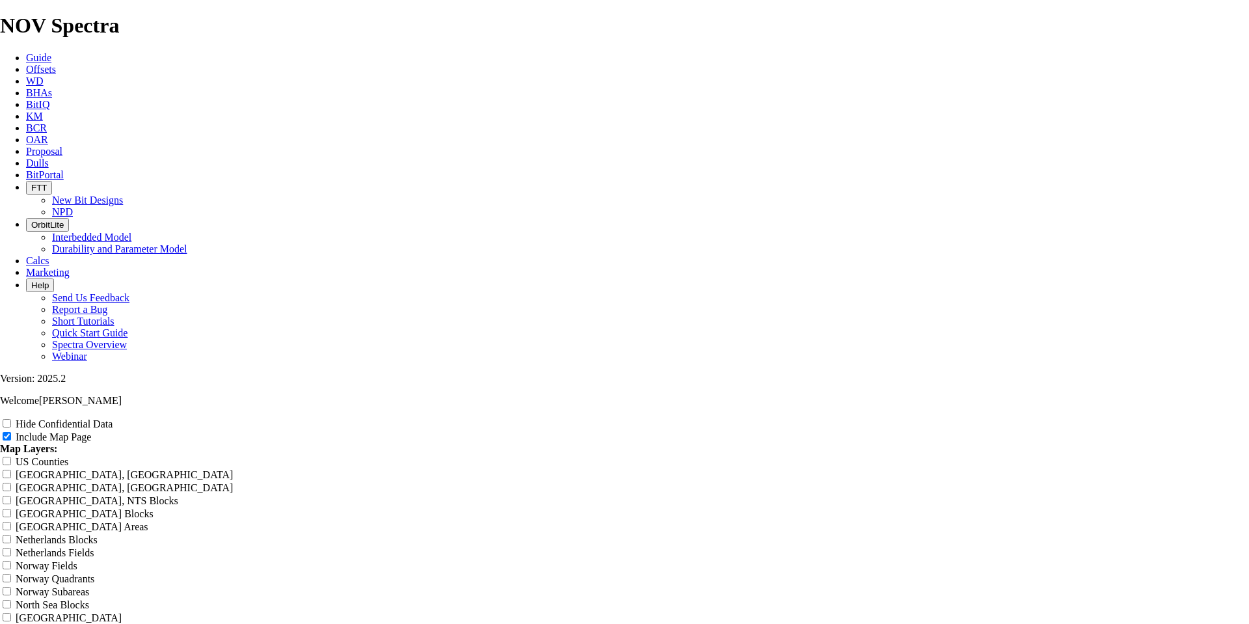
type input "Unti"
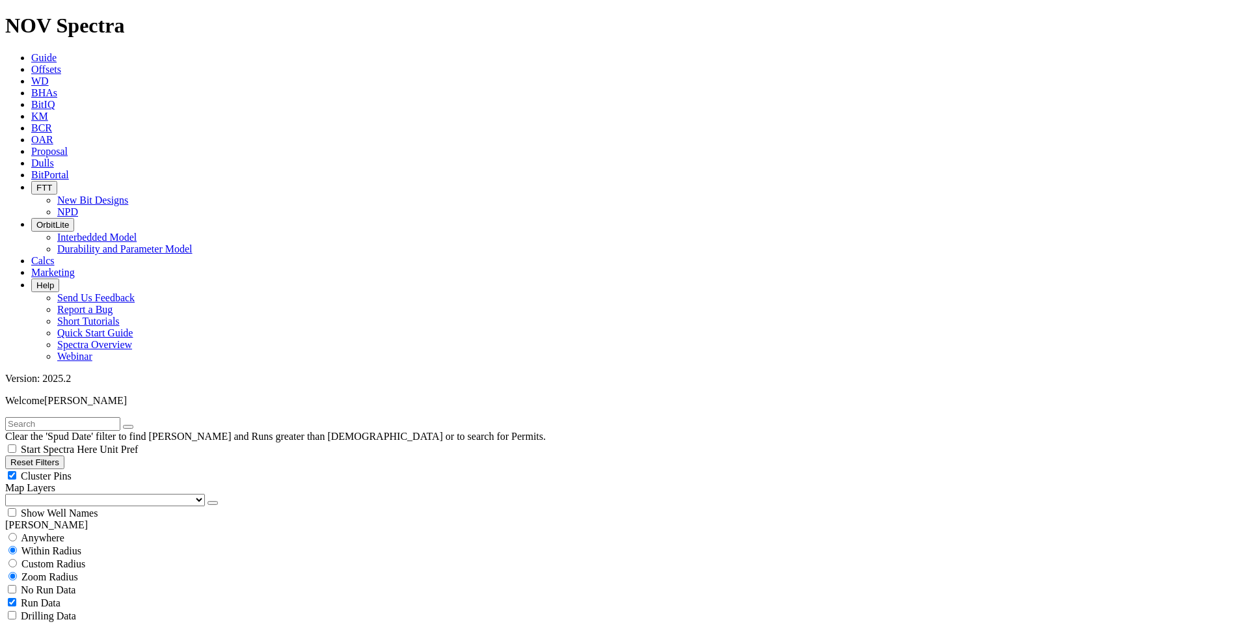
click at [64, 455] on button "Reset Filters" at bounding box center [34, 462] width 59 height 14
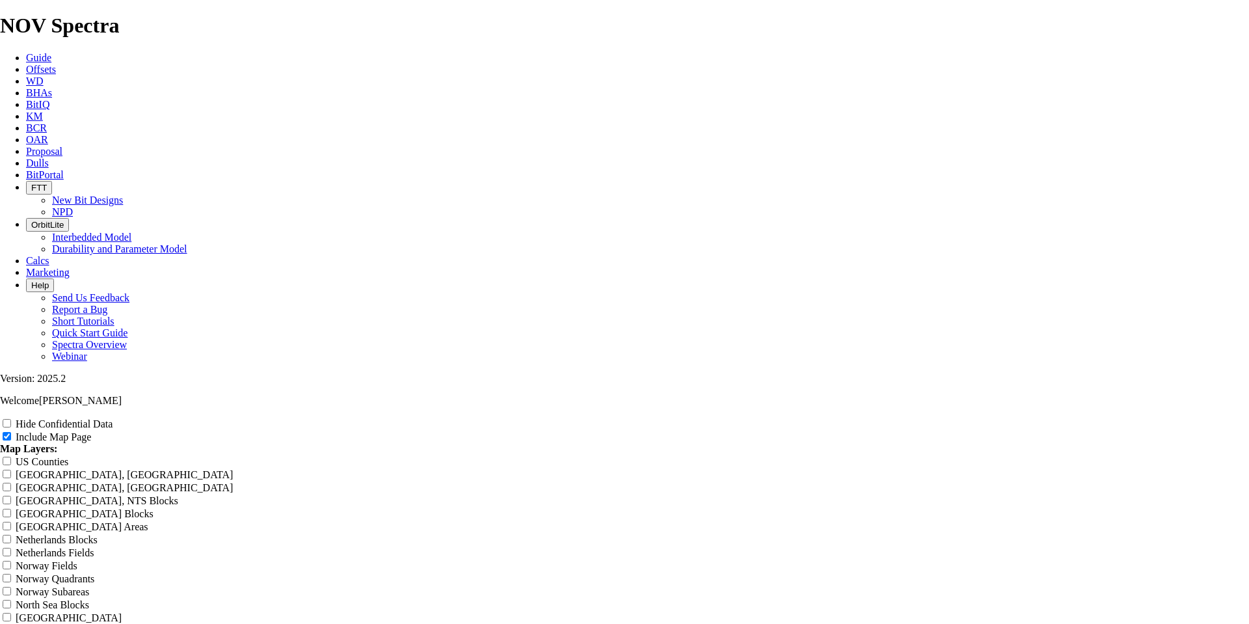
drag, startPoint x: 1220, startPoint y: 416, endPoint x: 501, endPoint y: 246, distance: 738.4
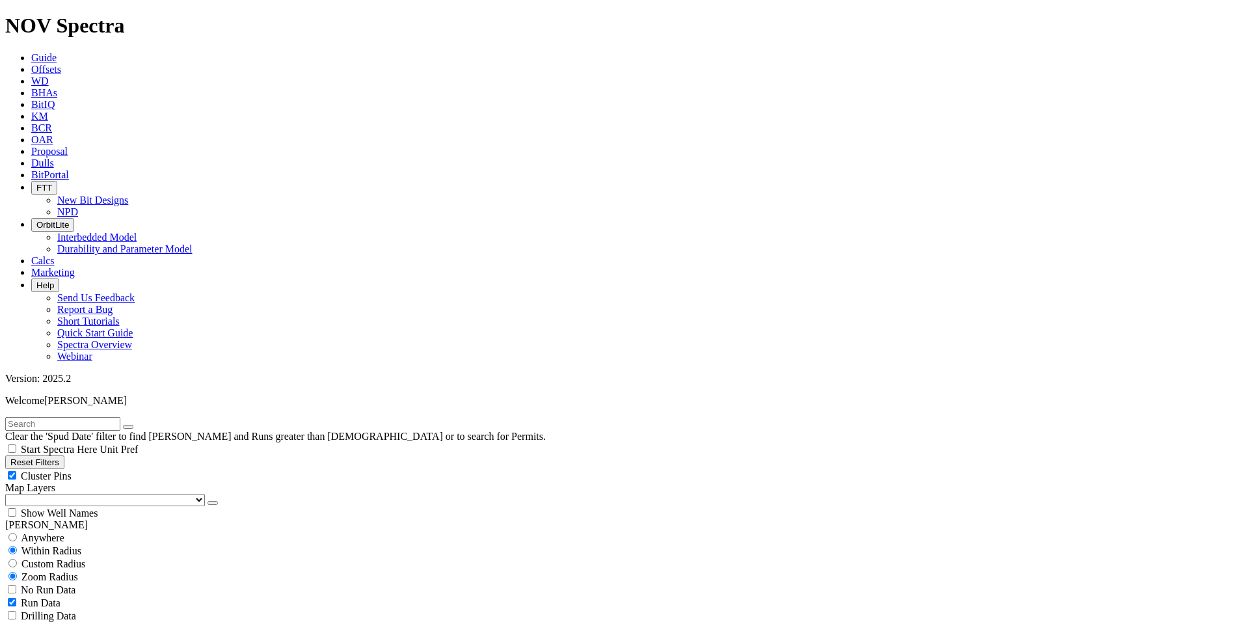
scroll to position [404, 0]
click at [53, 455] on button "Reset Filters" at bounding box center [34, 462] width 59 height 14
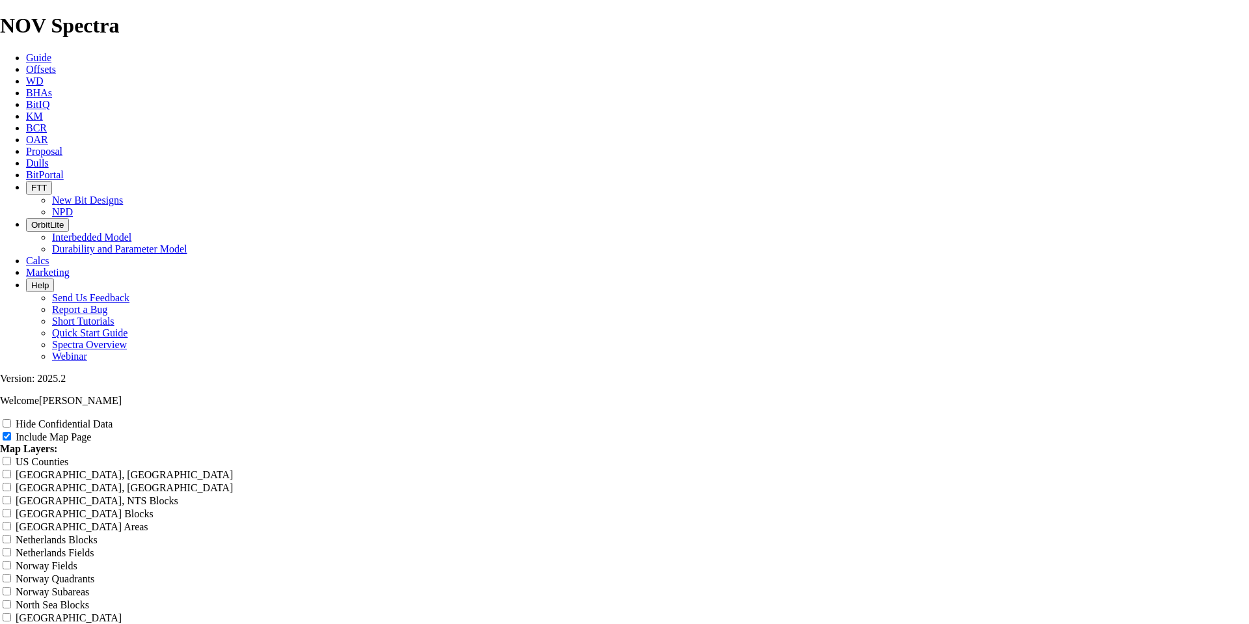
scroll to position [1641, 0]
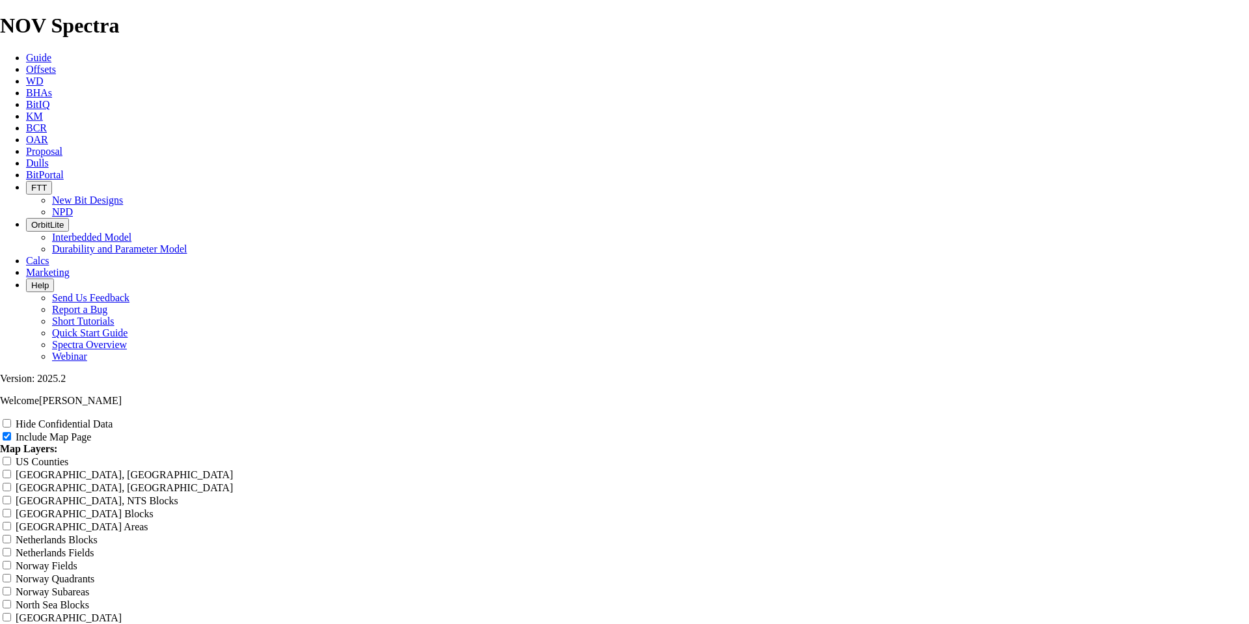
drag, startPoint x: 1212, startPoint y: 414, endPoint x: 517, endPoint y: 252, distance: 713.9
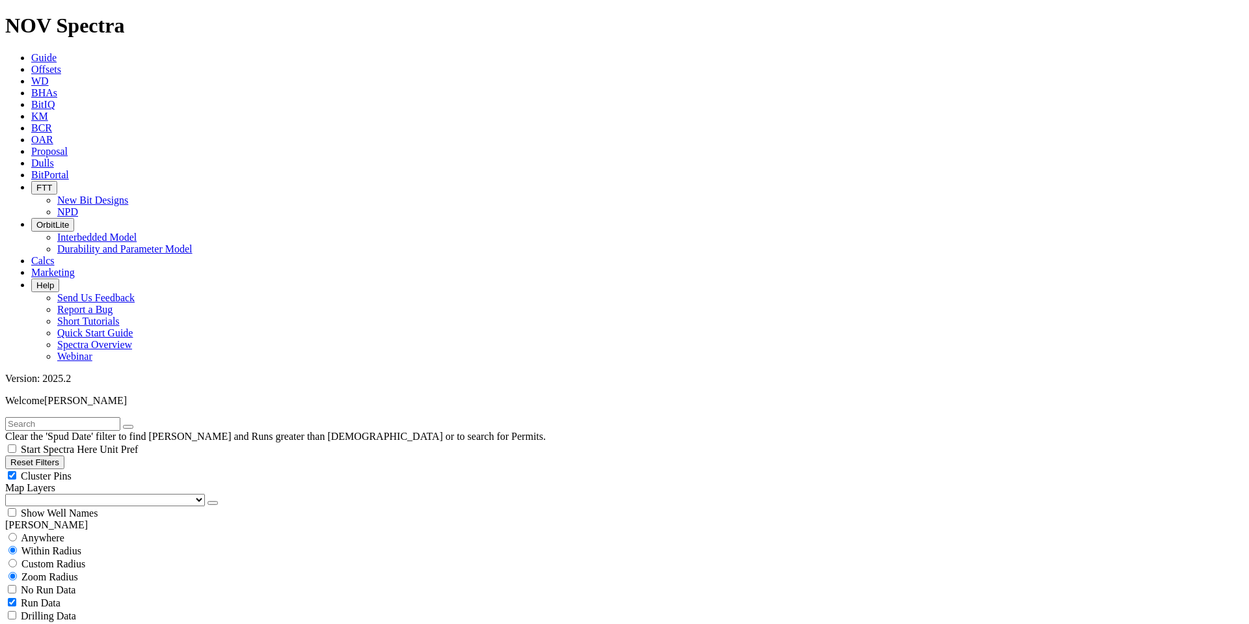
click at [64, 455] on button "Reset Filters" at bounding box center [34, 462] width 59 height 14
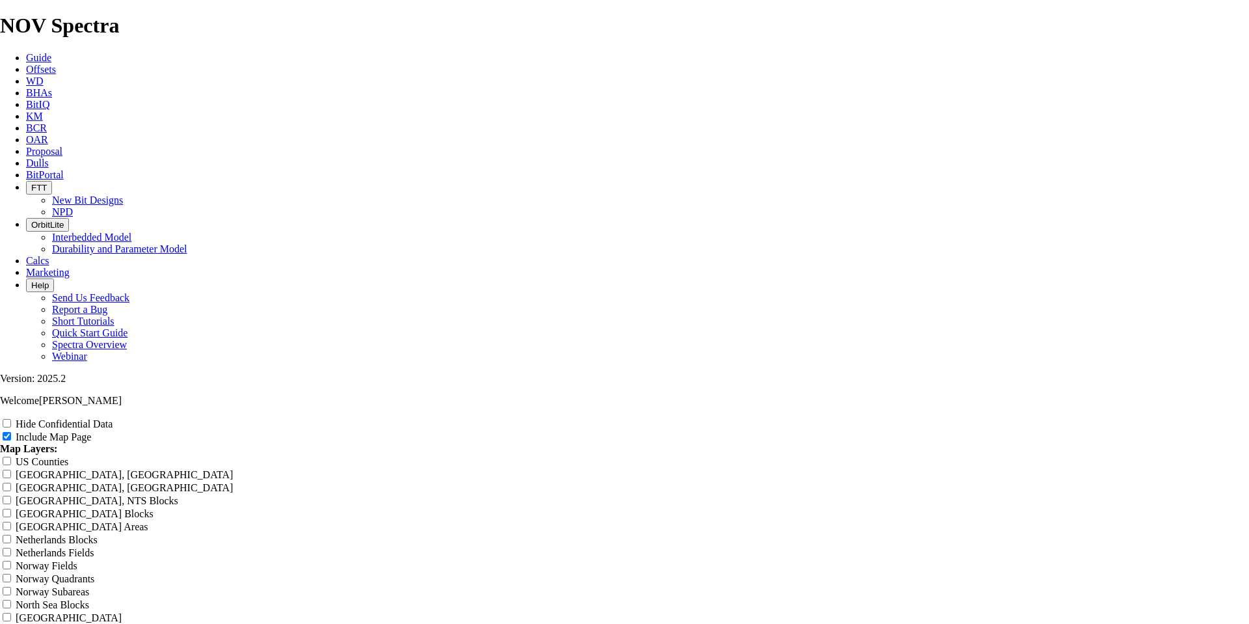
scroll to position [1505, 0]
